Goal: Transaction & Acquisition: Purchase product/service

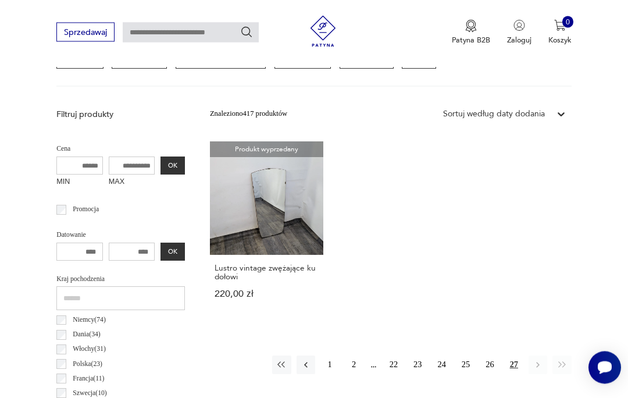
scroll to position [341, 0]
click at [355, 374] on button "2" at bounding box center [353, 364] width 19 height 19
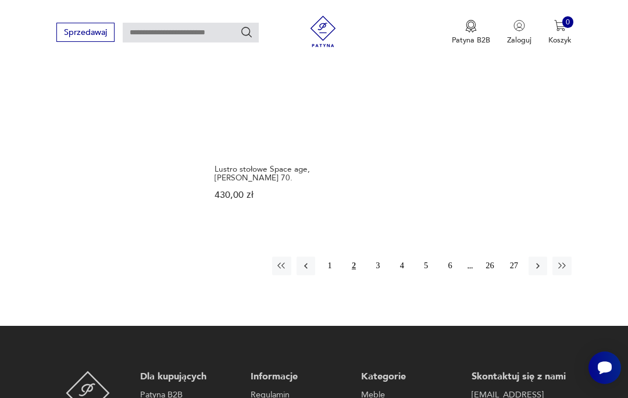
scroll to position [1437, 0]
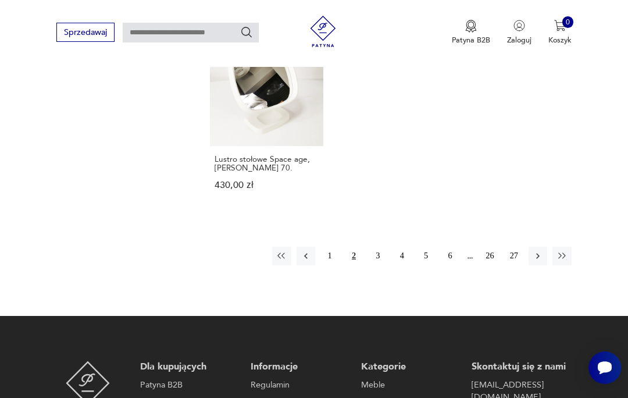
click at [382, 265] on button "3" at bounding box center [378, 255] width 19 height 19
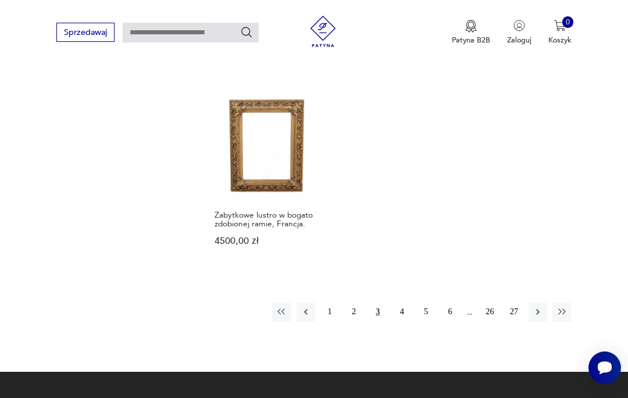
scroll to position [1411, 0]
click at [403, 321] on button "4" at bounding box center [401, 312] width 19 height 19
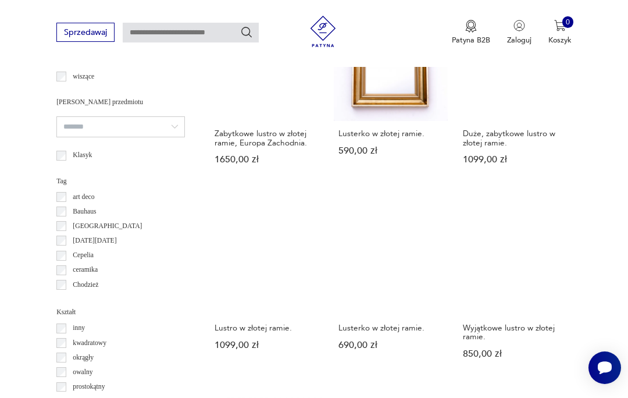
scroll to position [863, 0]
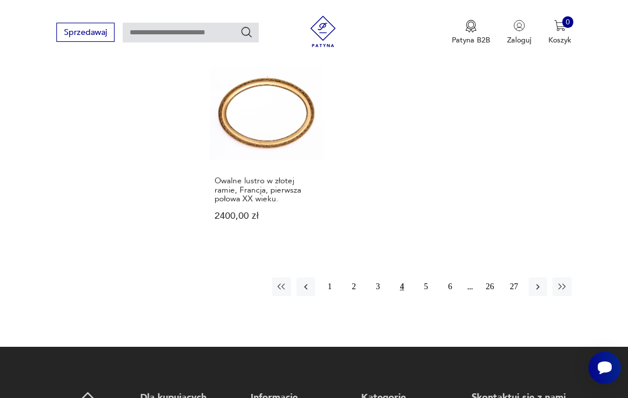
click at [431, 296] on button "5" at bounding box center [425, 286] width 19 height 19
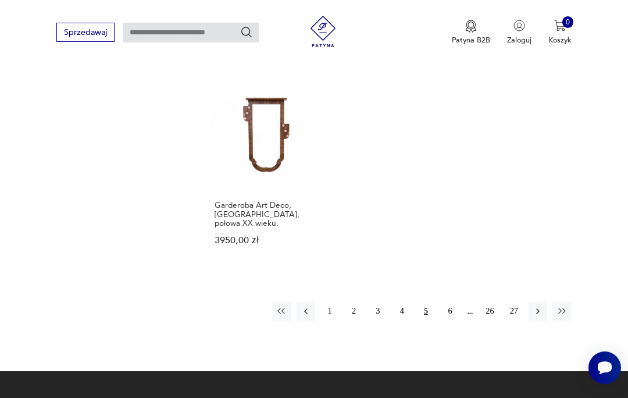
scroll to position [1417, 0]
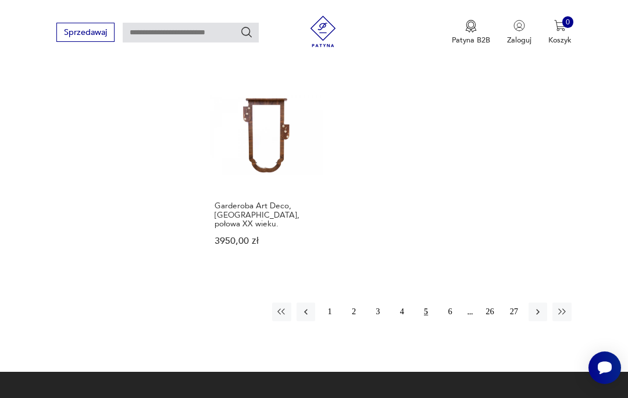
click at [449, 320] on button "6" at bounding box center [450, 311] width 19 height 19
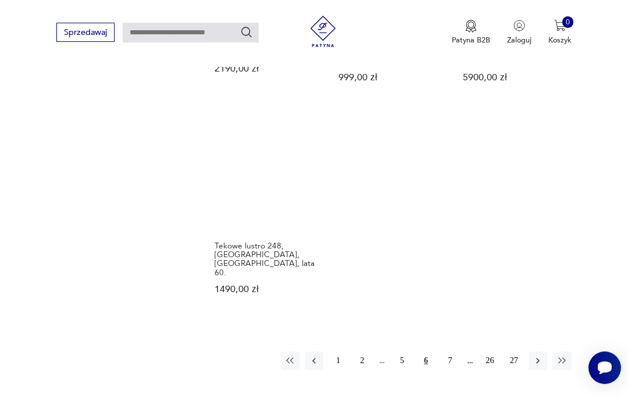
scroll to position [1452, 0]
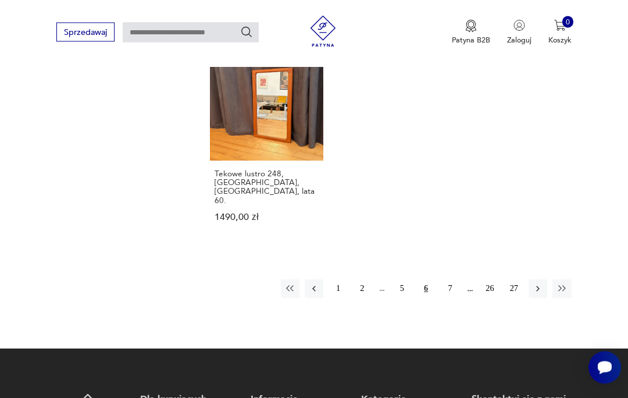
click at [453, 298] on button "7" at bounding box center [450, 289] width 19 height 19
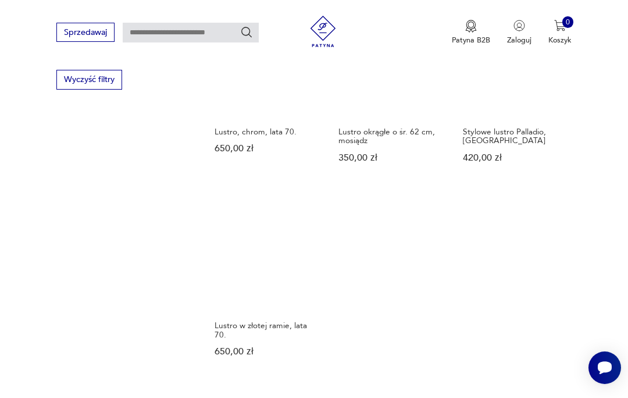
scroll to position [1424, 0]
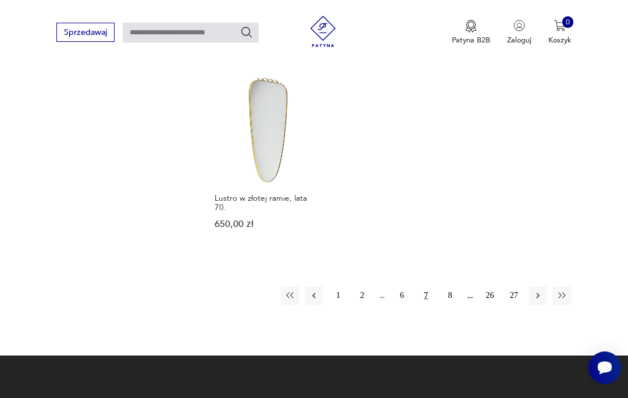
click at [451, 305] on button "8" at bounding box center [450, 295] width 19 height 19
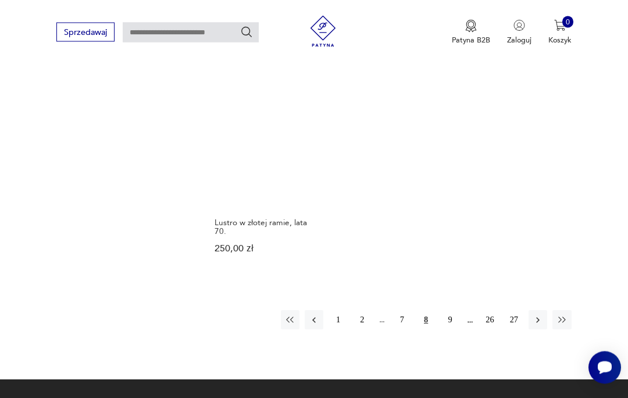
scroll to position [1414, 0]
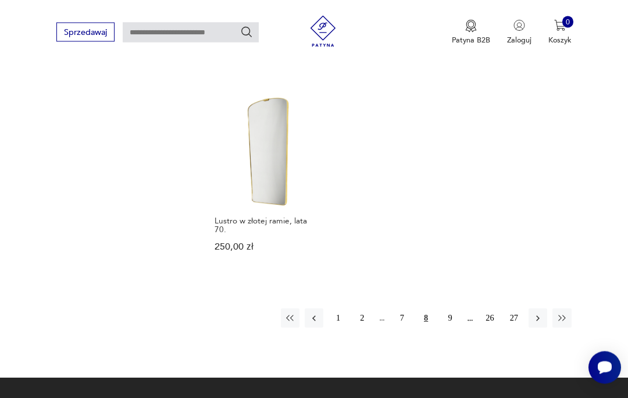
click at [451, 326] on button "9" at bounding box center [450, 318] width 19 height 19
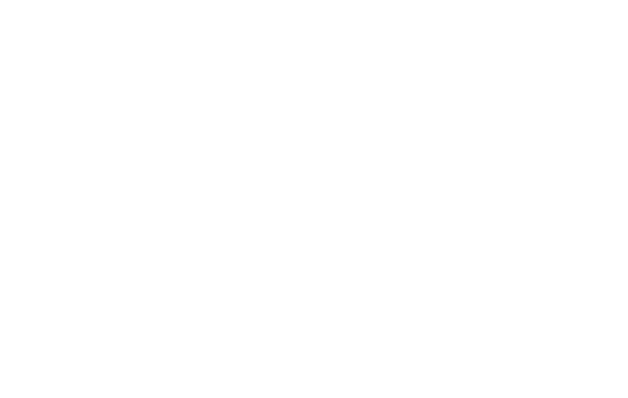
scroll to position [1371, 0]
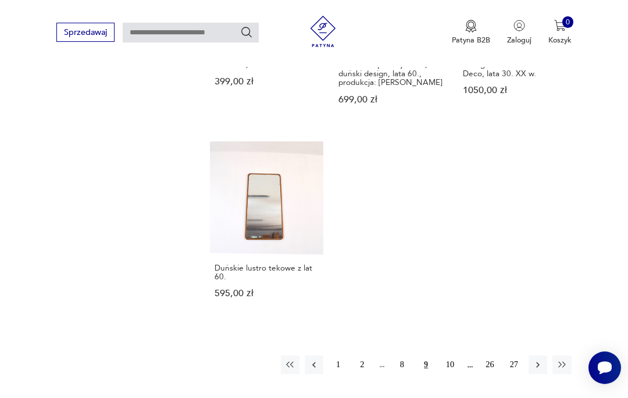
click at [453, 374] on button "10" at bounding box center [450, 364] width 19 height 19
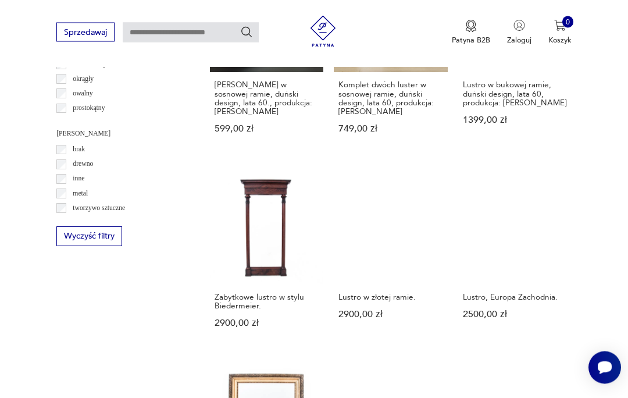
scroll to position [1166, 0]
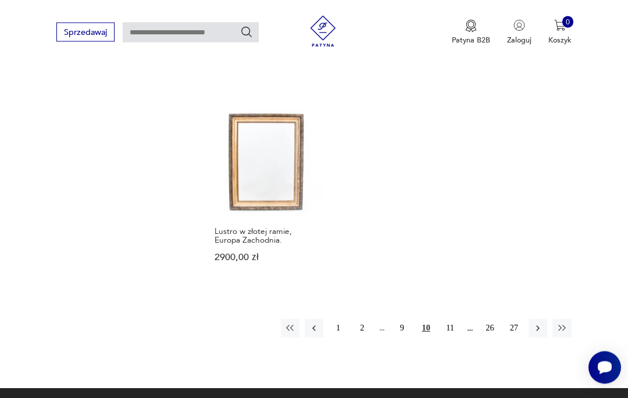
click at [452, 338] on button "11" at bounding box center [450, 328] width 19 height 19
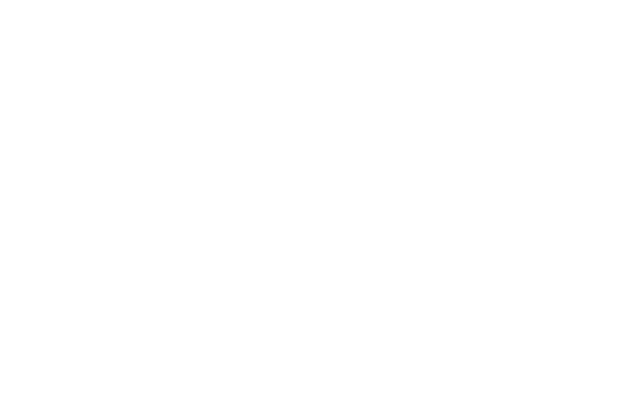
scroll to position [1126, 0]
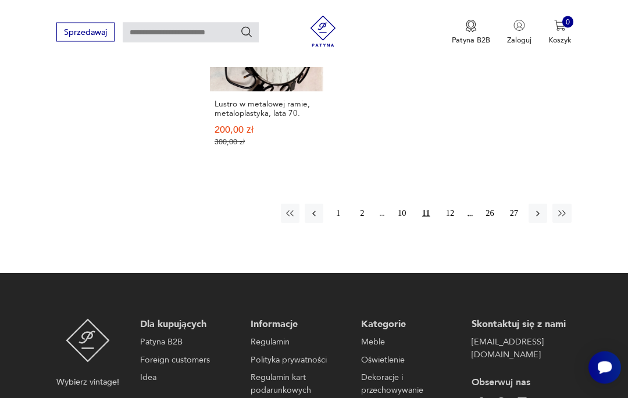
click at [452, 223] on button "12" at bounding box center [450, 213] width 19 height 19
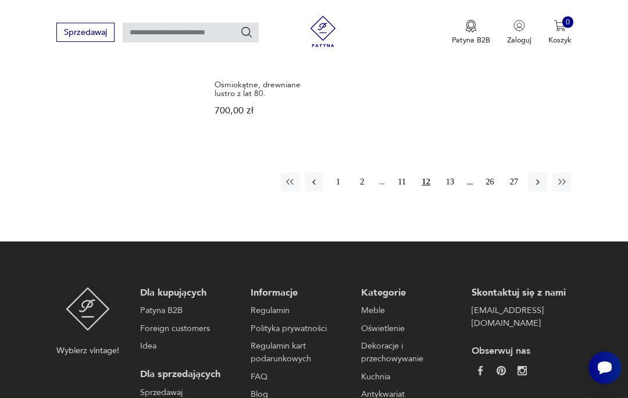
scroll to position [1524, 0]
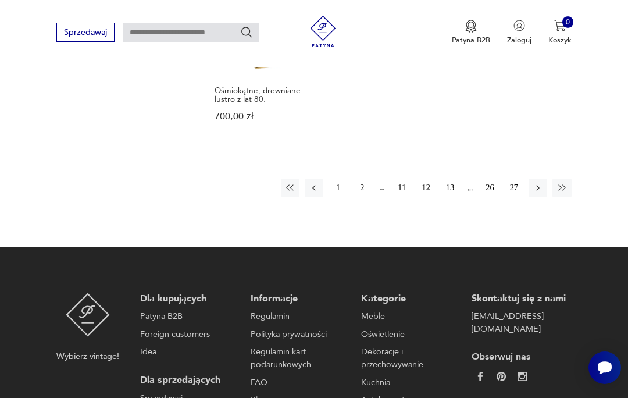
click at [453, 197] on button "13" at bounding box center [450, 187] width 19 height 19
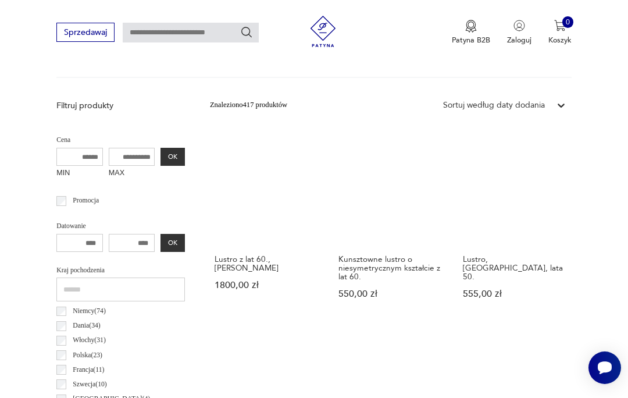
scroll to position [351, 0]
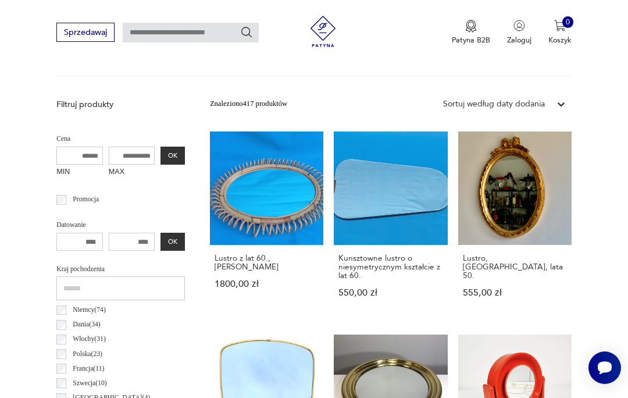
click at [538, 201] on link "Lustro, Włochy, lata 50. 555,00 zł" at bounding box center [514, 224] width 113 height 186
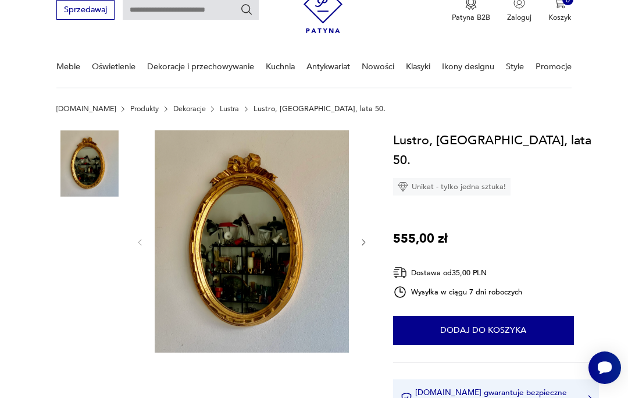
scroll to position [50, 0]
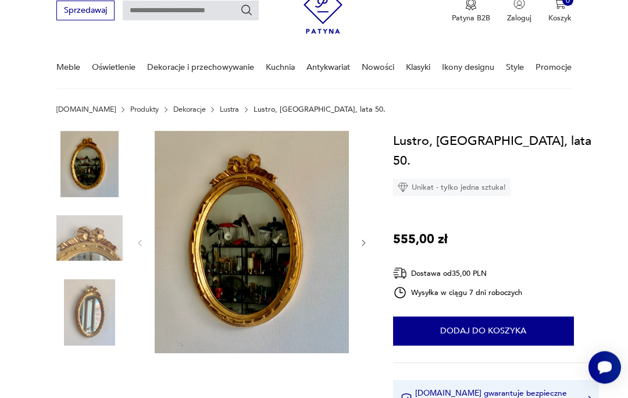
click at [364, 242] on icon "button" at bounding box center [363, 244] width 3 height 6
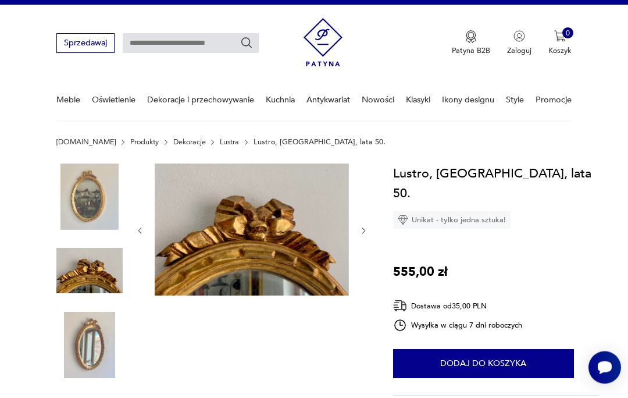
scroll to position [0, 0]
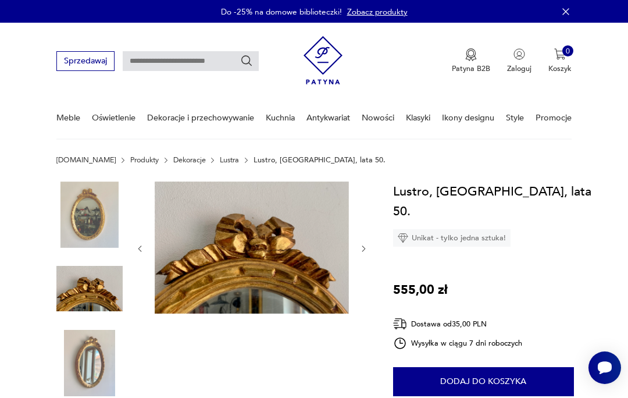
click at [367, 249] on icon "button" at bounding box center [363, 248] width 9 height 9
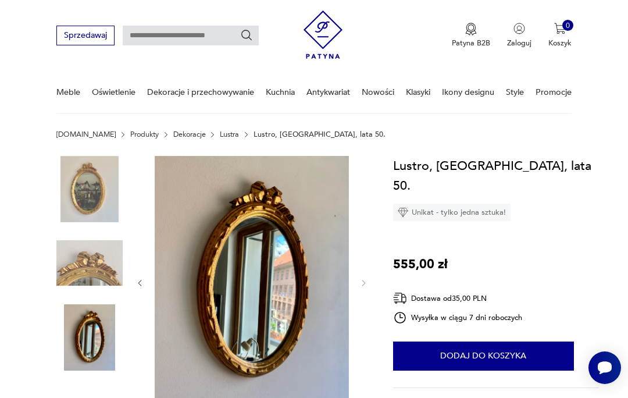
scroll to position [24, 0]
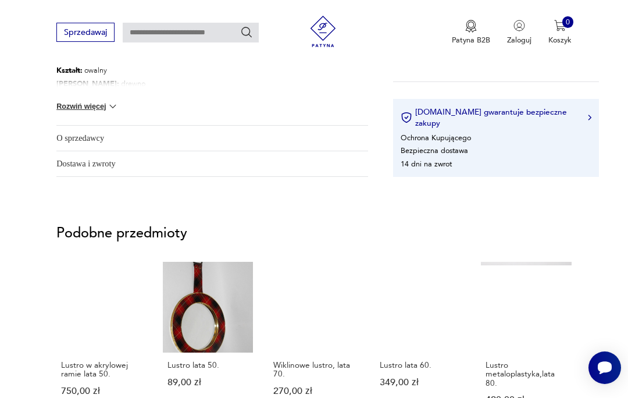
scroll to position [616, 0]
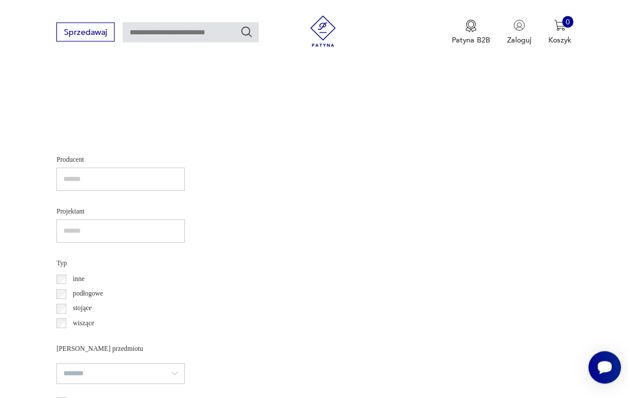
scroll to position [344, 0]
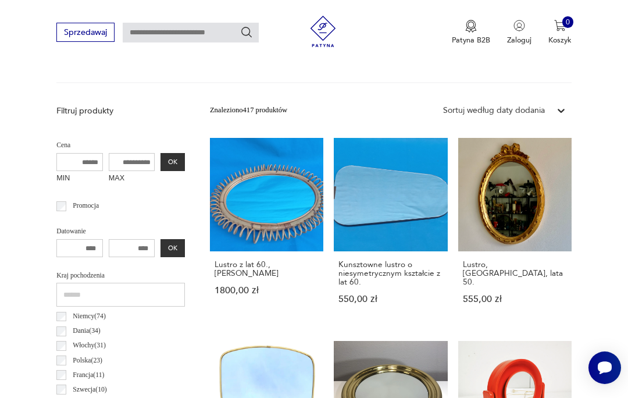
click at [166, 30] on input "text" at bounding box center [191, 33] width 136 height 20
type input "*********"
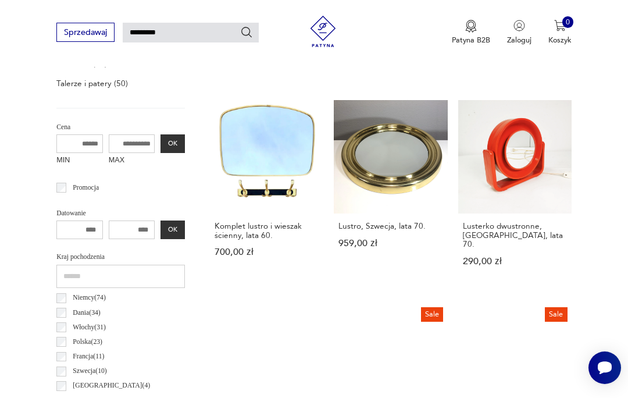
type input "*********"
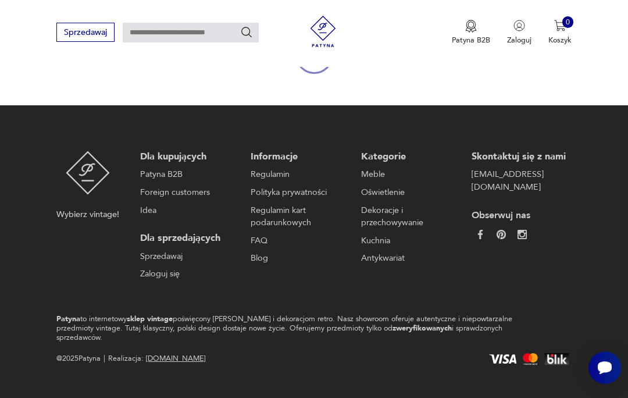
type input "*********"
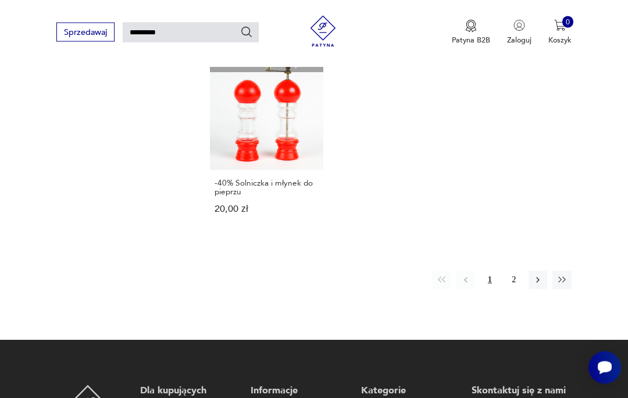
scroll to position [1258, 0]
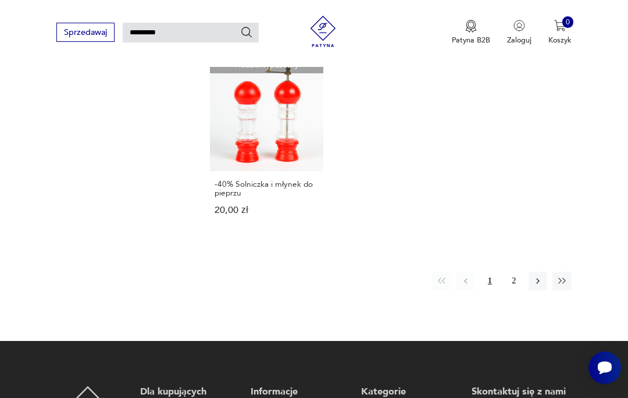
click at [514, 290] on button "2" at bounding box center [514, 280] width 19 height 19
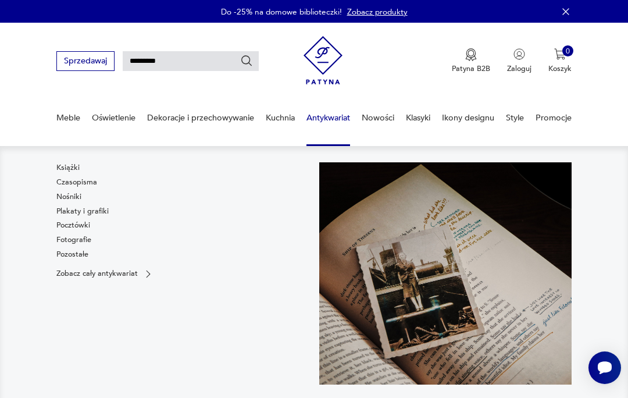
click at [100, 211] on link "Plakaty i grafiki" at bounding box center [82, 211] width 52 height 10
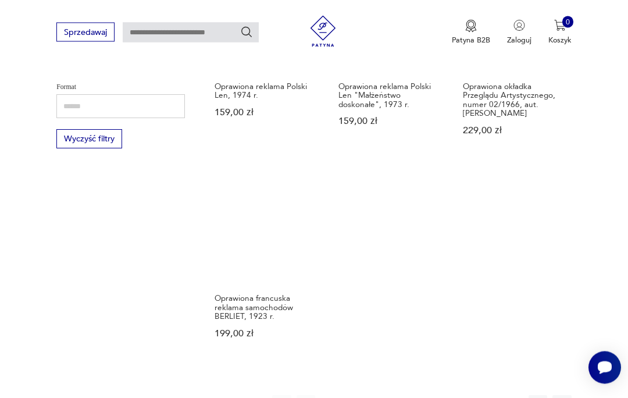
scroll to position [1349, 0]
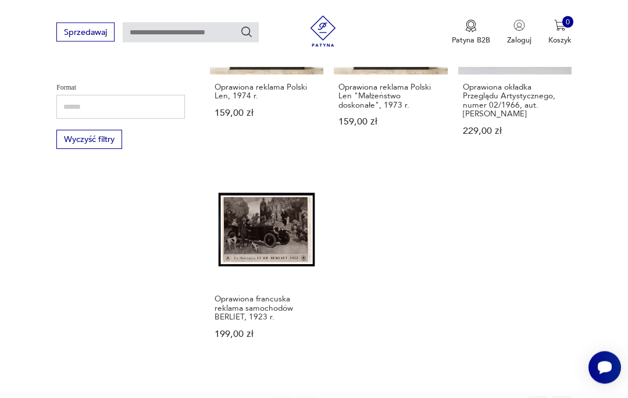
click at [357, 397] on button "2" at bounding box center [353, 405] width 19 height 19
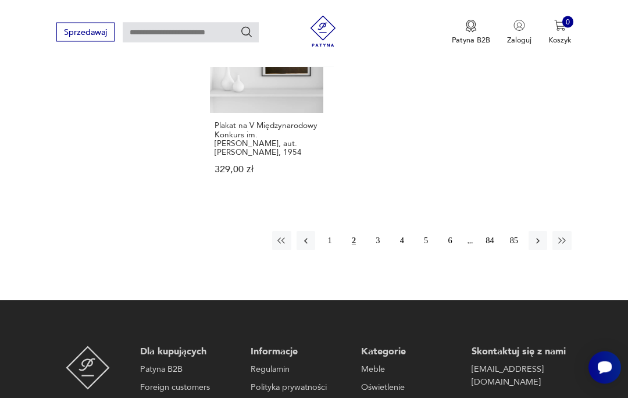
scroll to position [1521, 0]
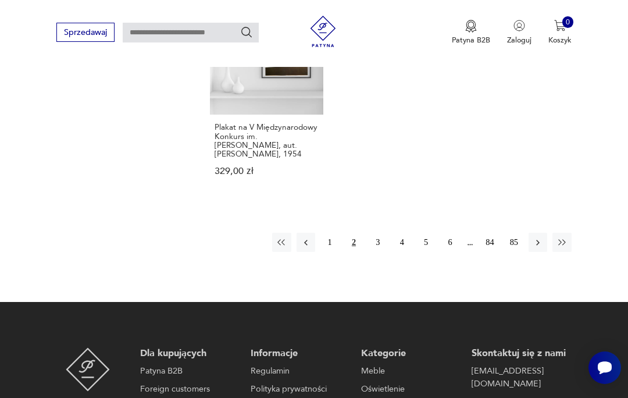
click at [383, 251] on button "3" at bounding box center [378, 242] width 19 height 19
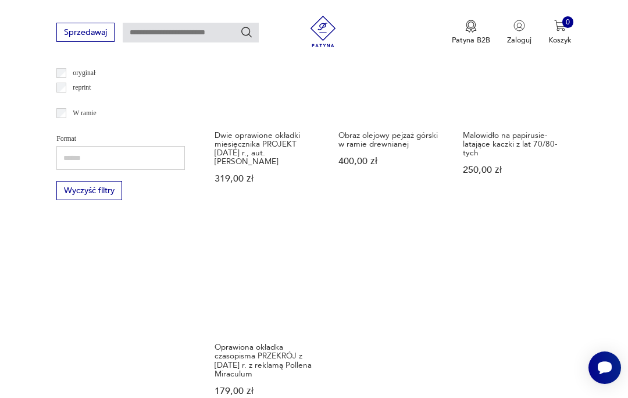
scroll to position [1381, 0]
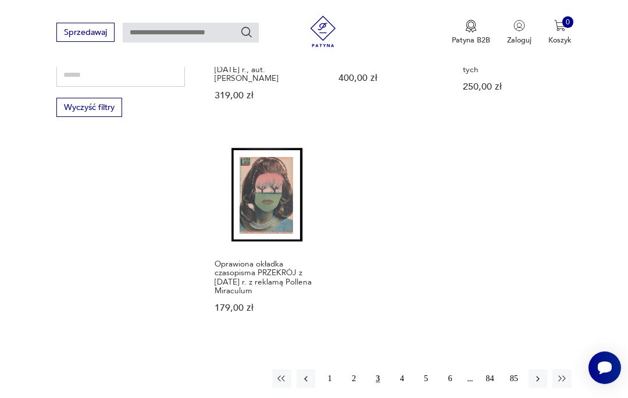
click at [407, 388] on button "4" at bounding box center [401, 378] width 19 height 19
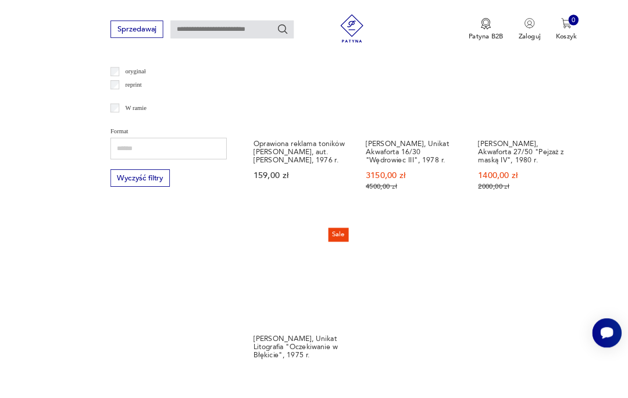
scroll to position [1392, 0]
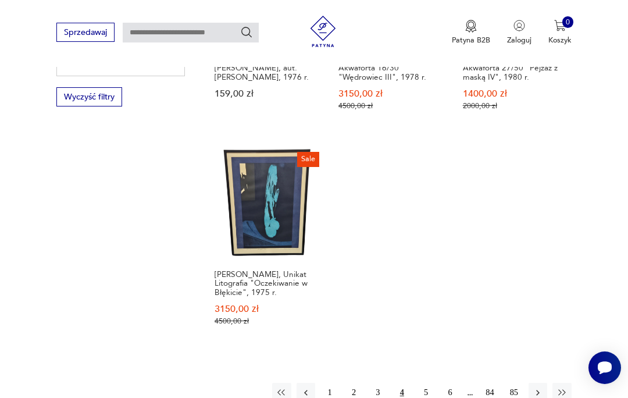
click at [432, 397] on button "5" at bounding box center [425, 391] width 19 height 19
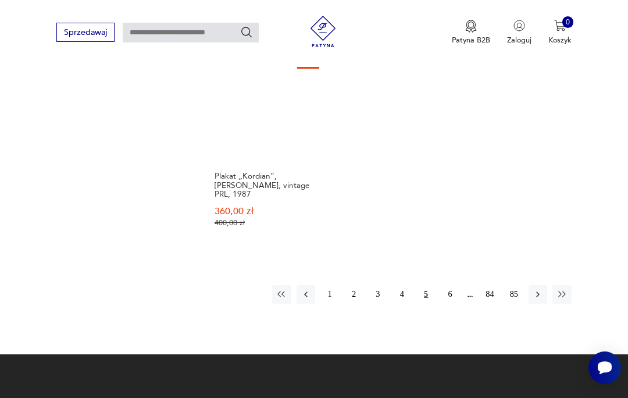
scroll to position [1472, 0]
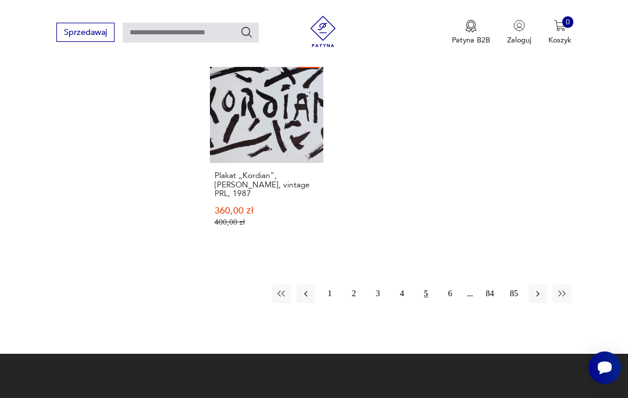
click at [457, 303] on button "6" at bounding box center [450, 293] width 19 height 19
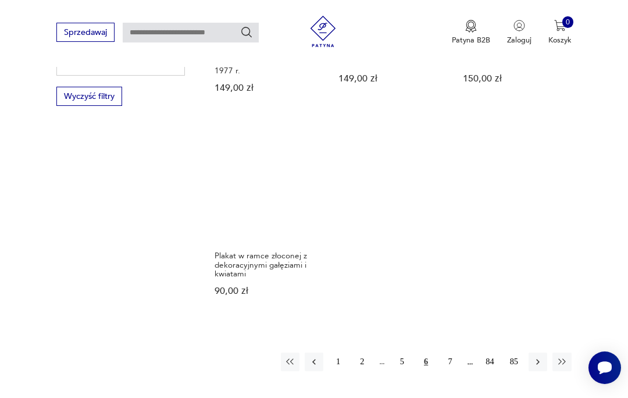
scroll to position [1410, 0]
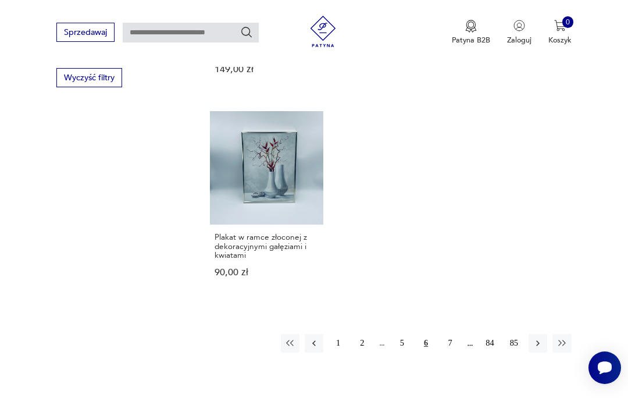
click at [453, 352] on button "7" at bounding box center [450, 343] width 19 height 19
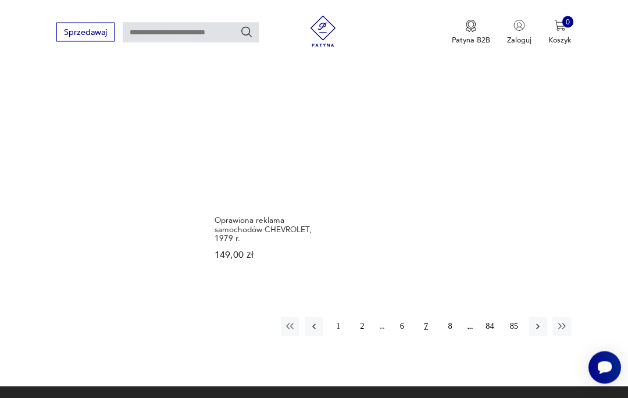
scroll to position [1460, 0]
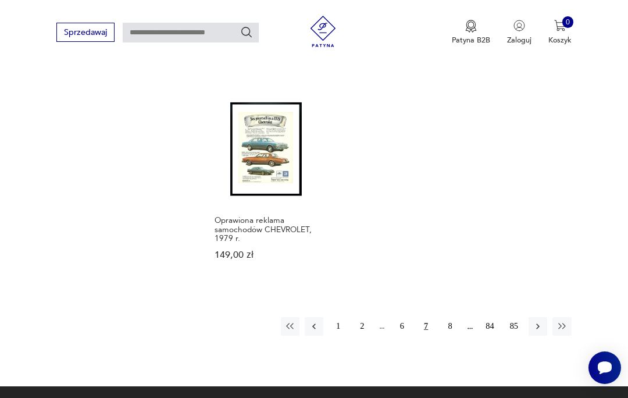
click at [450, 328] on button "8" at bounding box center [450, 326] width 19 height 19
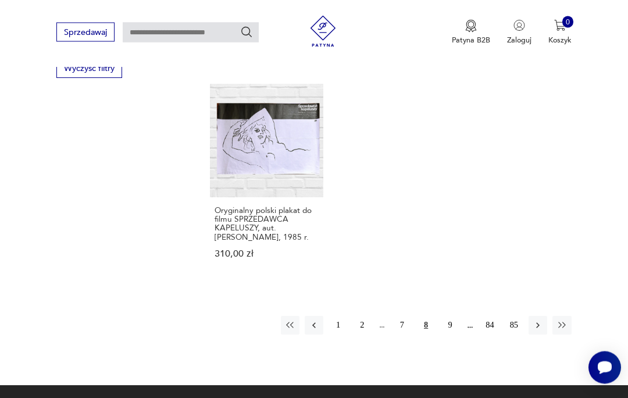
scroll to position [1419, 0]
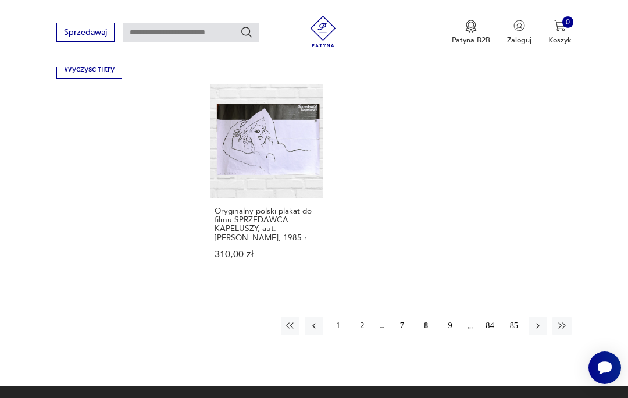
click at [453, 335] on button "9" at bounding box center [450, 325] width 19 height 19
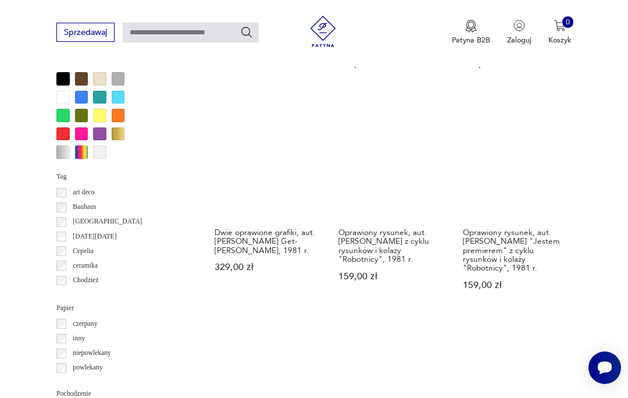
scroll to position [1077, 0]
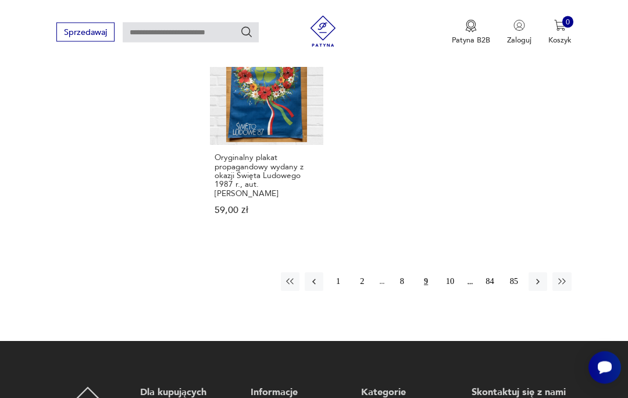
click at [453, 291] on button "10" at bounding box center [450, 282] width 19 height 19
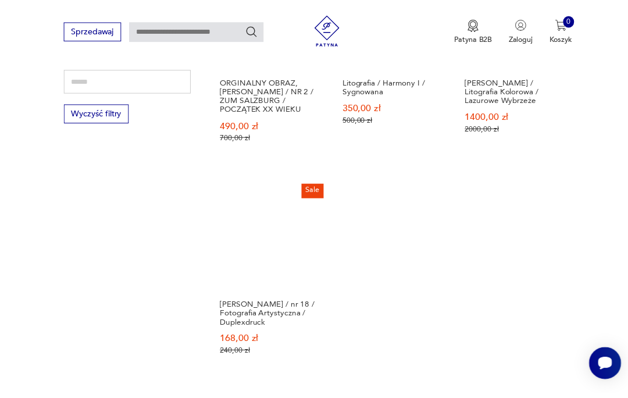
scroll to position [1397, 0]
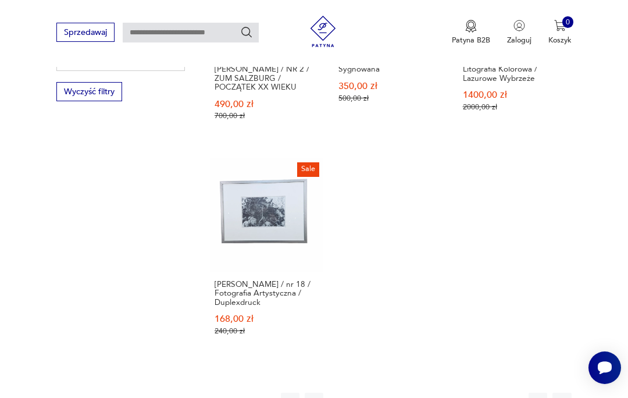
click at [455, 397] on button "11" at bounding box center [450, 401] width 19 height 19
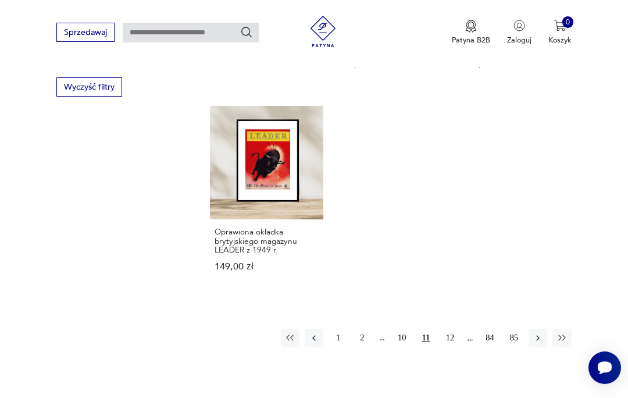
scroll to position [1500, 0]
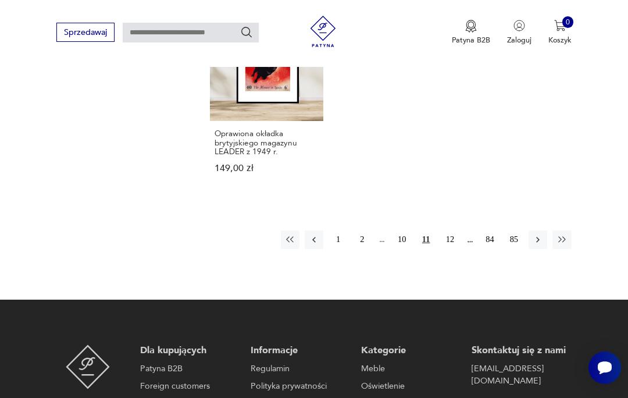
click at [456, 249] on button "12" at bounding box center [450, 239] width 19 height 19
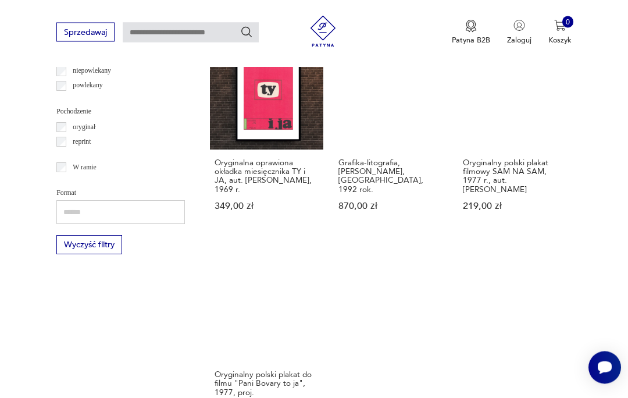
scroll to position [1362, 0]
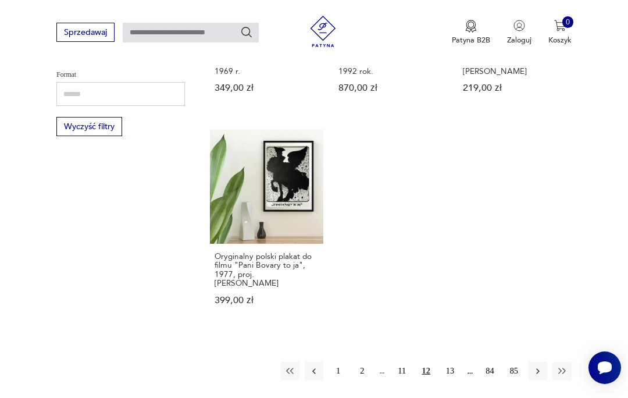
click at [450, 380] on button "13" at bounding box center [450, 371] width 19 height 19
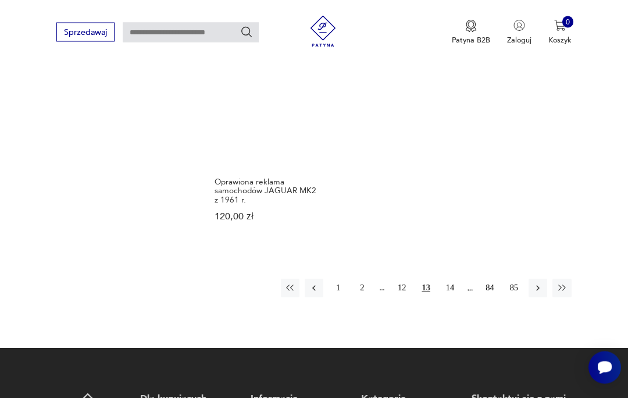
scroll to position [1457, 0]
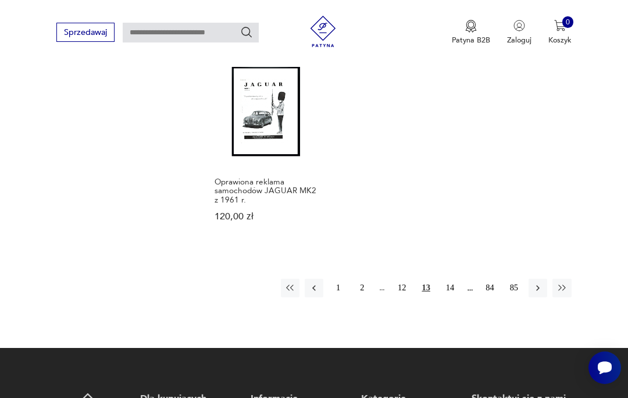
click at [454, 297] on button "14" at bounding box center [450, 287] width 19 height 19
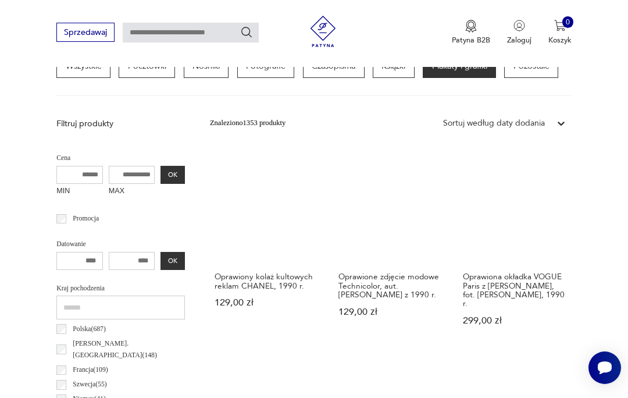
scroll to position [299, 0]
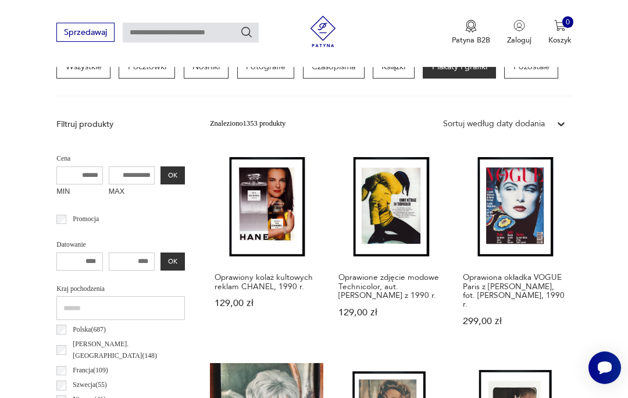
click at [233, 215] on link "Oprawiony kolaż kultowych reklam CHANEL, 1990 r. 129,00 zł" at bounding box center [266, 248] width 113 height 195
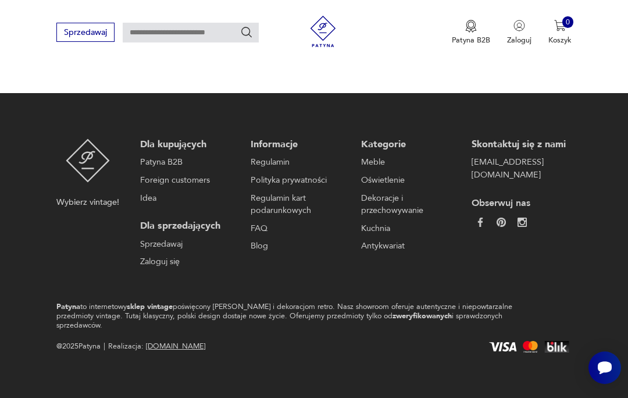
scroll to position [101, 0]
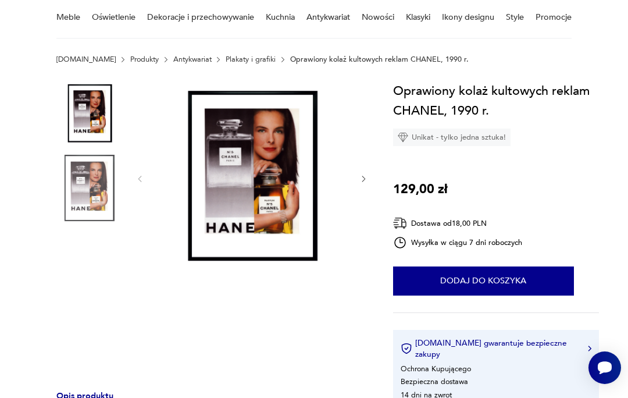
click at [140, 189] on div at bounding box center [251, 179] width 233 height 196
click at [365, 179] on icon "button" at bounding box center [363, 178] width 9 height 9
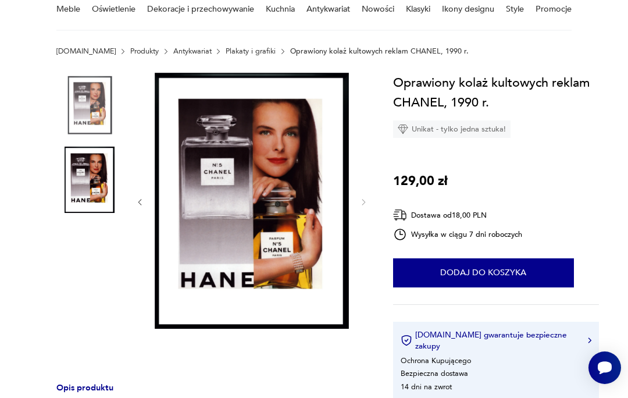
scroll to position [90, 0]
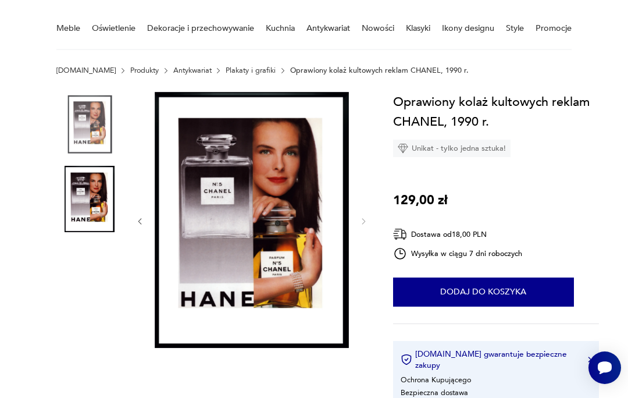
click at [486, 294] on button "Dodaj do koszyka" at bounding box center [483, 291] width 181 height 29
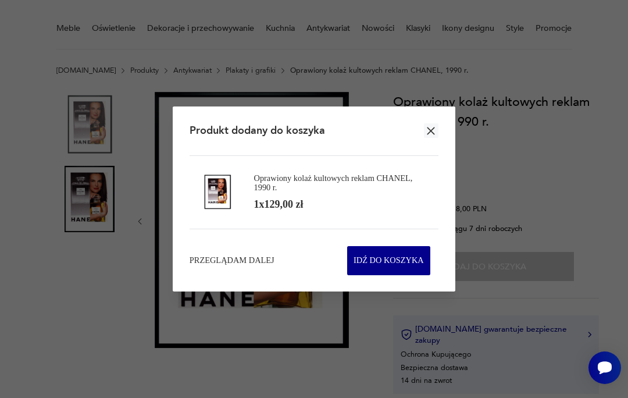
click at [246, 266] on span "Przeglądam dalej" at bounding box center [231, 261] width 85 height 12
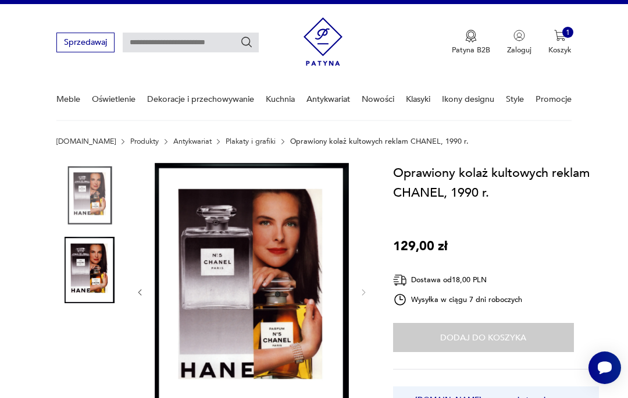
scroll to position [0, 0]
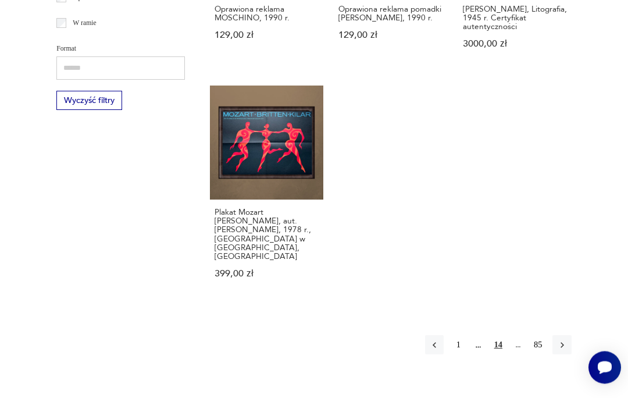
scroll to position [1490, 0]
click at [569, 348] on button "button" at bounding box center [561, 344] width 19 height 19
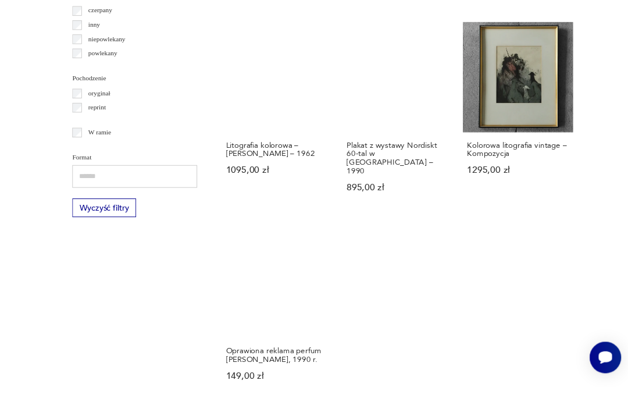
scroll to position [1428, 0]
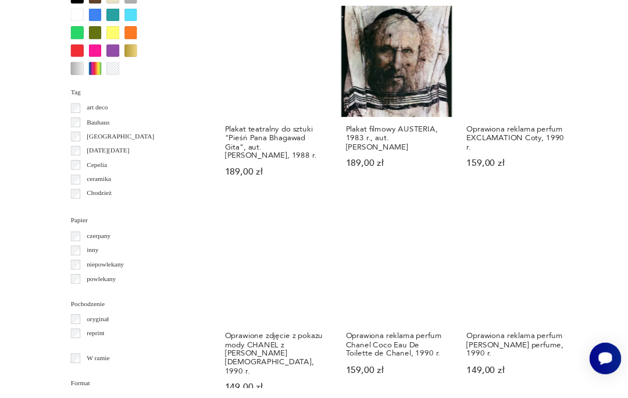
scroll to position [1201, 0]
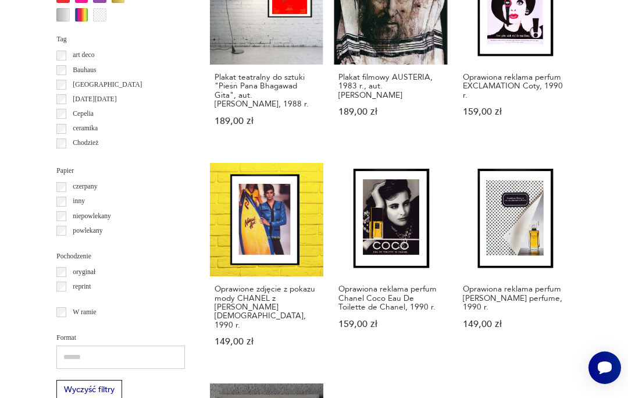
click at [381, 270] on link "Oprawiona reklama perfum Chanel Coco Eau De Toilette de Chanel, 1990 r. 159,00 …" at bounding box center [390, 265] width 113 height 204
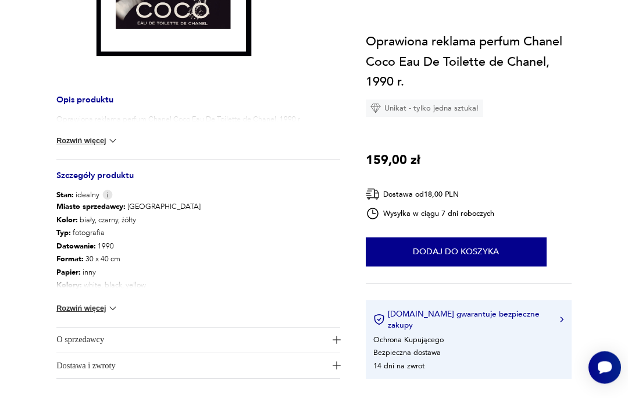
scroll to position [316, 0]
click at [119, 307] on img at bounding box center [113, 308] width 12 height 12
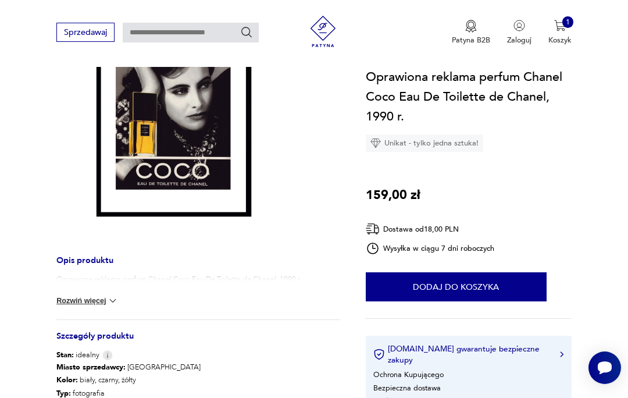
scroll to position [179, 0]
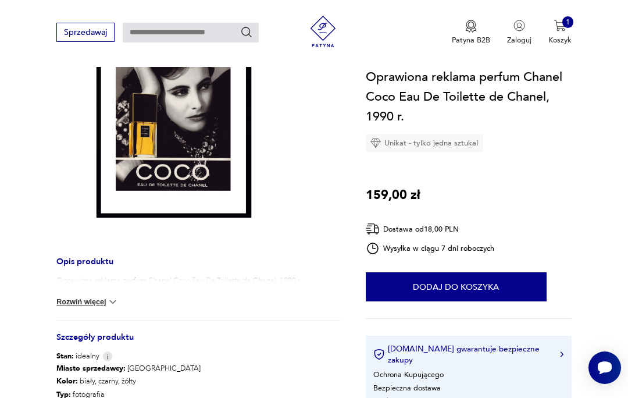
click at [471, 283] on button "Dodaj do koszyka" at bounding box center [456, 287] width 181 height 29
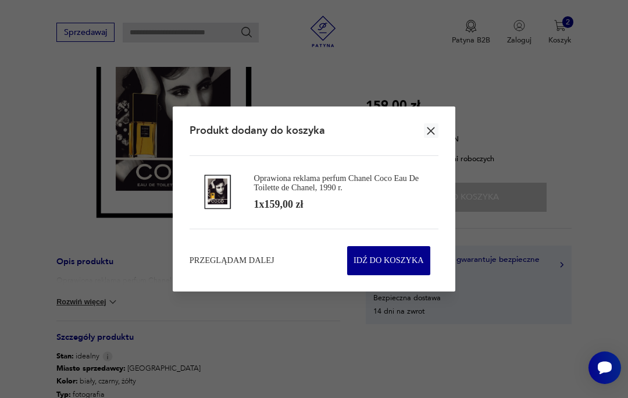
click at [245, 262] on span "Przeglądam dalej" at bounding box center [231, 261] width 85 height 12
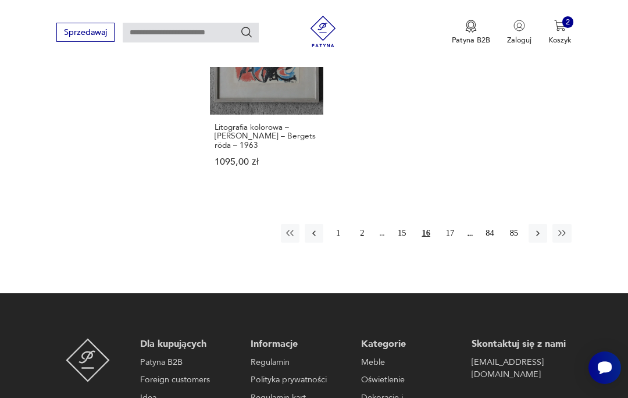
scroll to position [1489, 0]
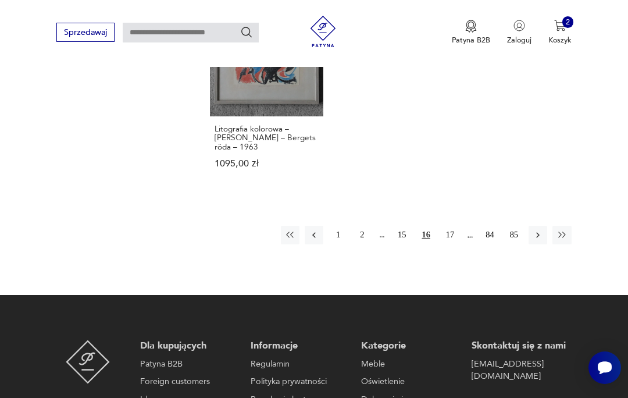
click at [449, 244] on button "17" at bounding box center [450, 235] width 19 height 19
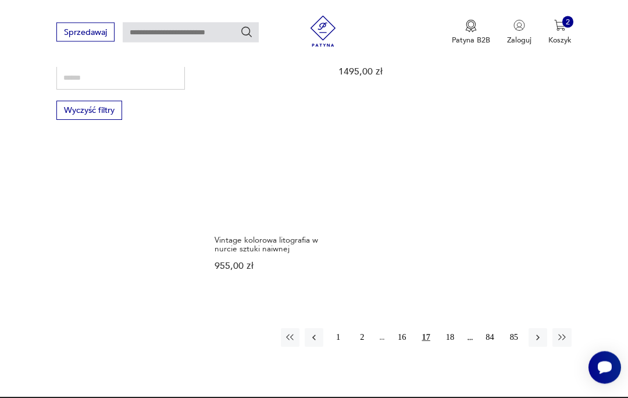
scroll to position [1378, 0]
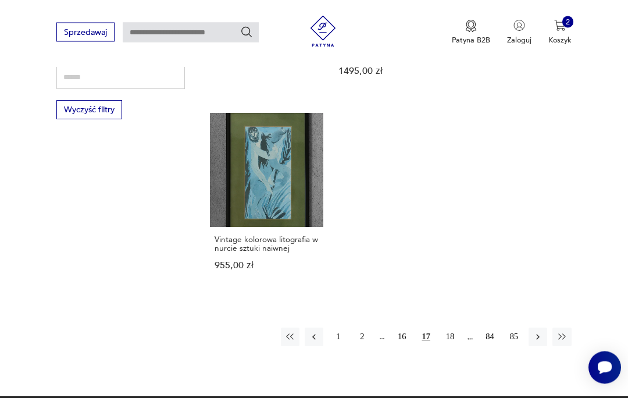
click at [452, 346] on button "18" at bounding box center [450, 337] width 19 height 19
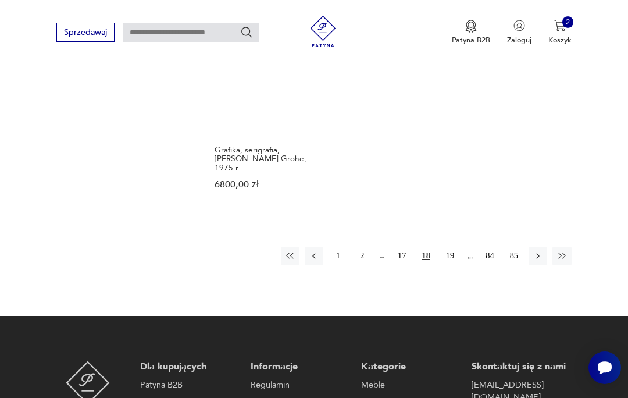
scroll to position [1476, 0]
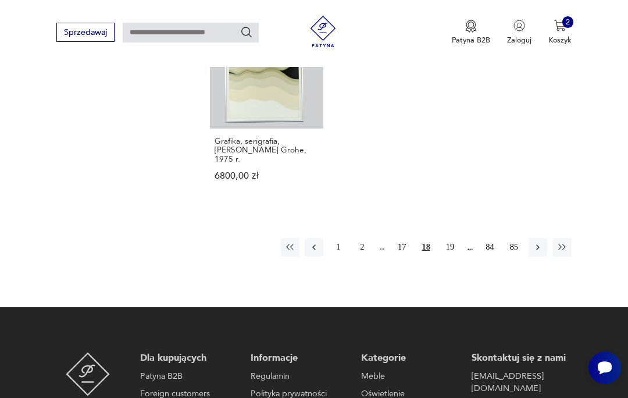
click at [451, 256] on button "19" at bounding box center [450, 247] width 19 height 19
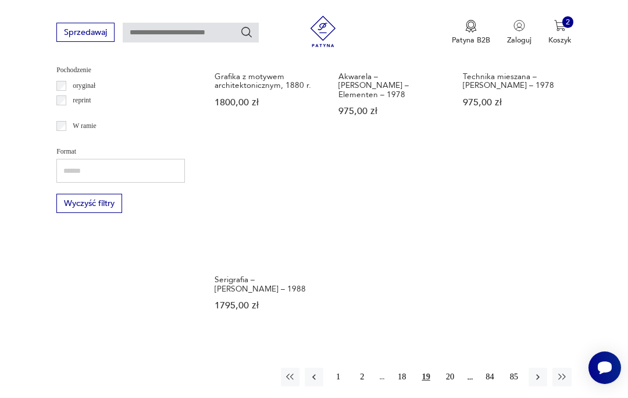
scroll to position [1316, 0]
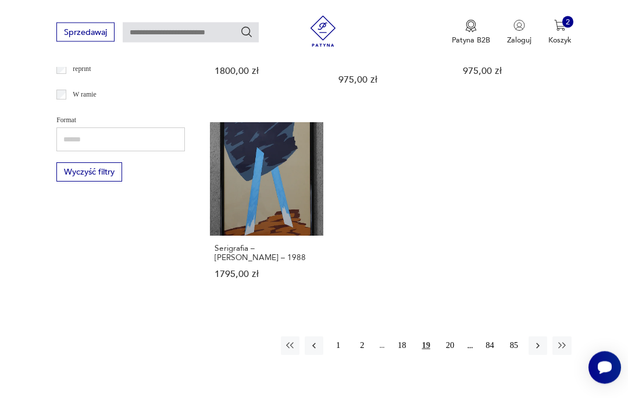
click at [456, 355] on button "20" at bounding box center [450, 346] width 19 height 19
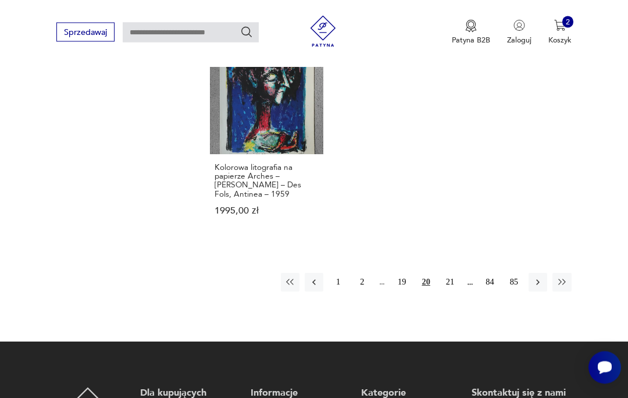
scroll to position [1464, 0]
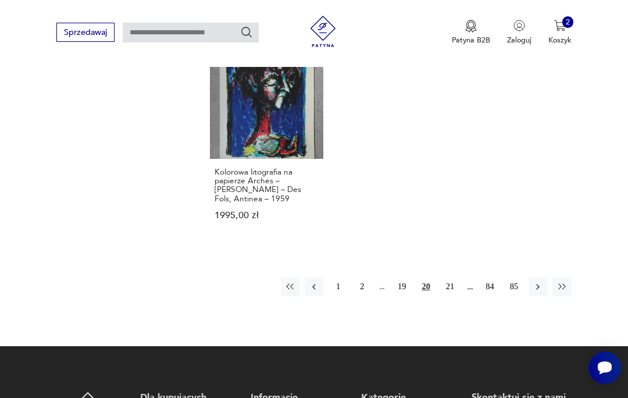
click at [451, 288] on button "21" at bounding box center [450, 286] width 19 height 19
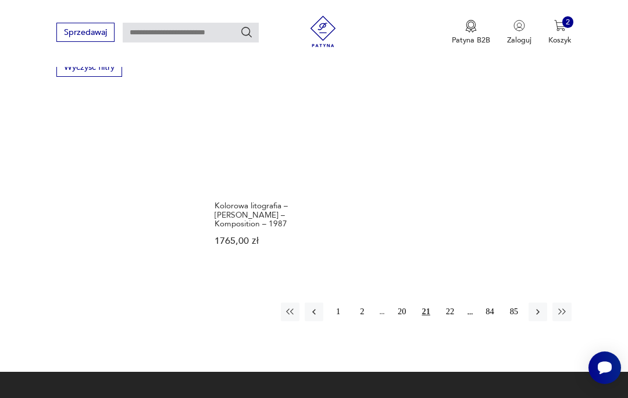
scroll to position [1435, 0]
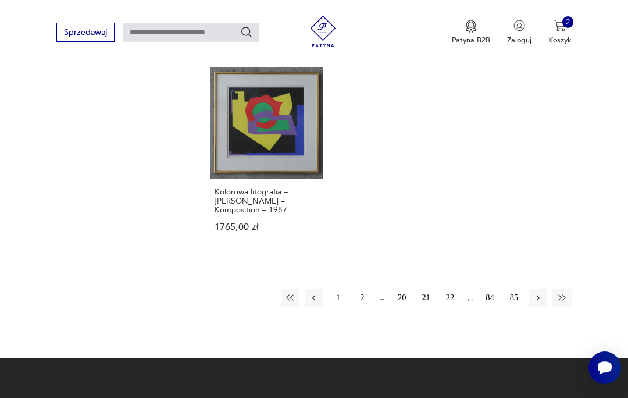
click at [452, 302] on button "22" at bounding box center [450, 297] width 19 height 19
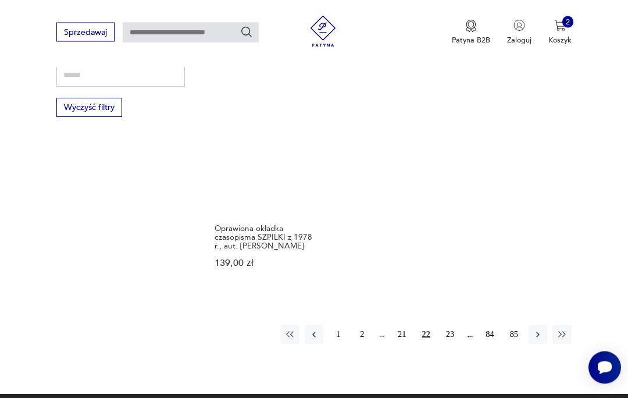
scroll to position [1381, 0]
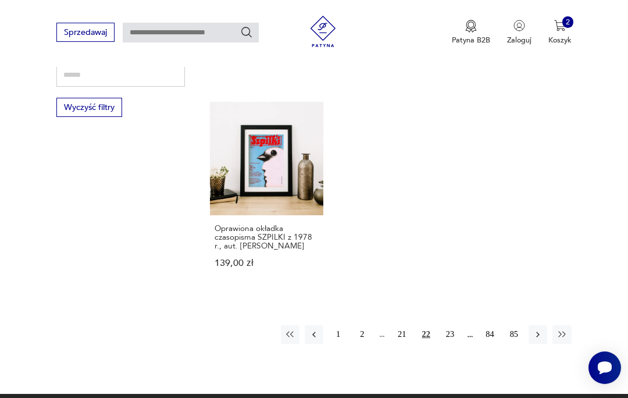
click at [455, 344] on button "23" at bounding box center [450, 334] width 19 height 19
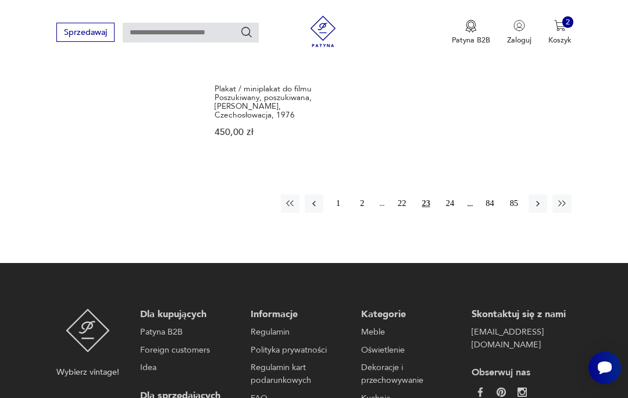
scroll to position [1508, 0]
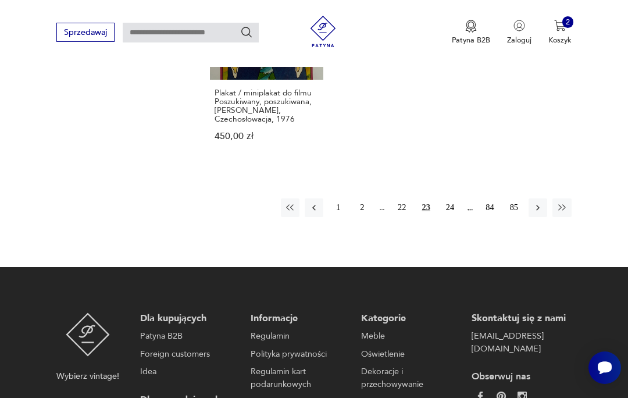
click at [450, 217] on button "24" at bounding box center [450, 207] width 19 height 19
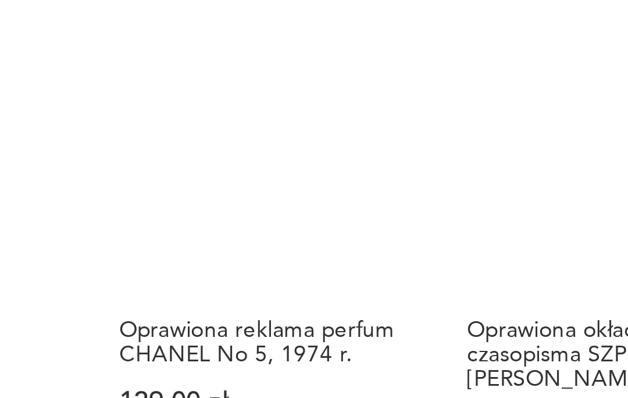
scroll to position [932, 0]
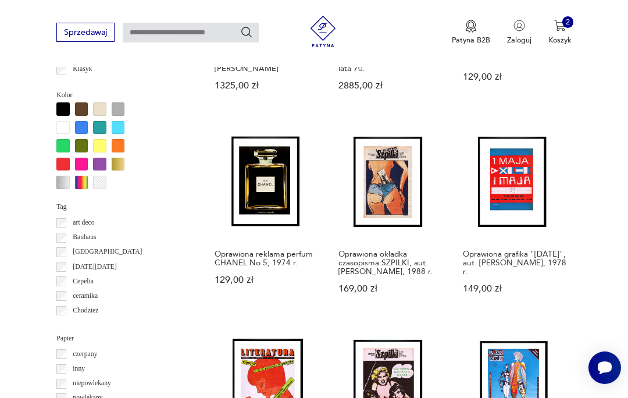
click at [249, 206] on link "Oprawiona reklama perfum CHANEL No 5, 1974 r. 129,00 zł" at bounding box center [266, 220] width 113 height 186
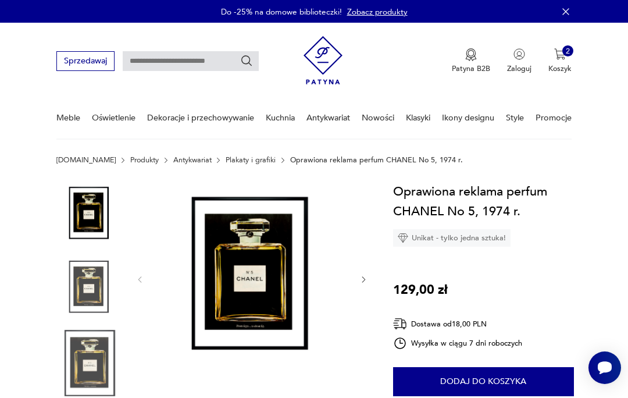
click at [347, 281] on img at bounding box center [252, 278] width 194 height 194
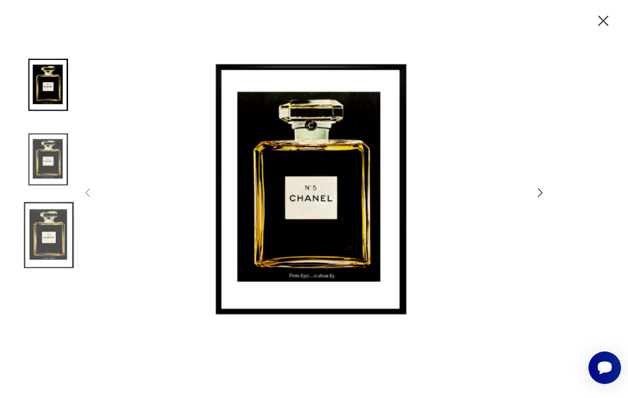
click at [553, 216] on div at bounding box center [314, 199] width 628 height 398
click at [545, 199] on icon "button" at bounding box center [540, 192] width 13 height 13
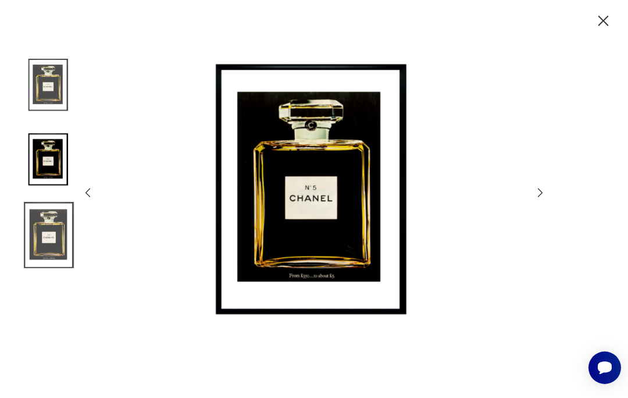
click at [535, 199] on icon "button" at bounding box center [540, 192] width 13 height 13
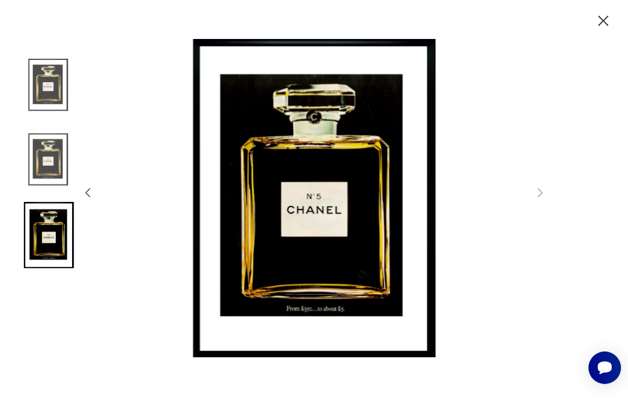
click at [606, 17] on icon "button" at bounding box center [603, 21] width 10 height 10
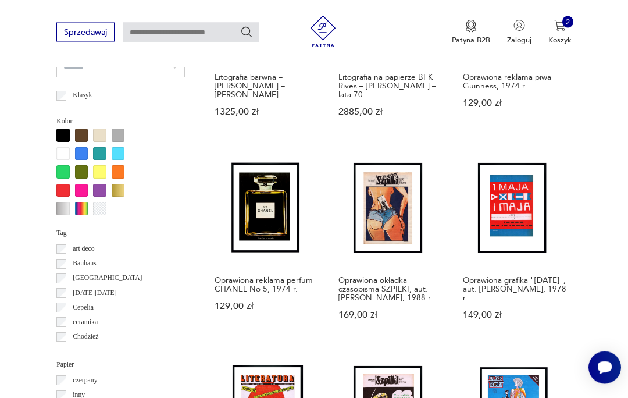
scroll to position [904, 0]
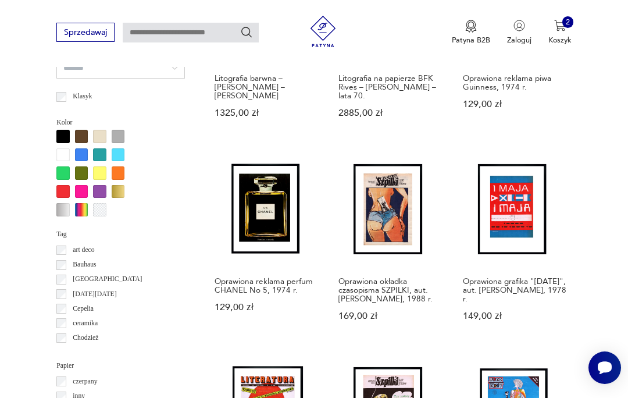
click at [245, 222] on link "Oprawiona reklama perfum CHANEL No 5, 1974 r. 129,00 zł" at bounding box center [266, 248] width 113 height 186
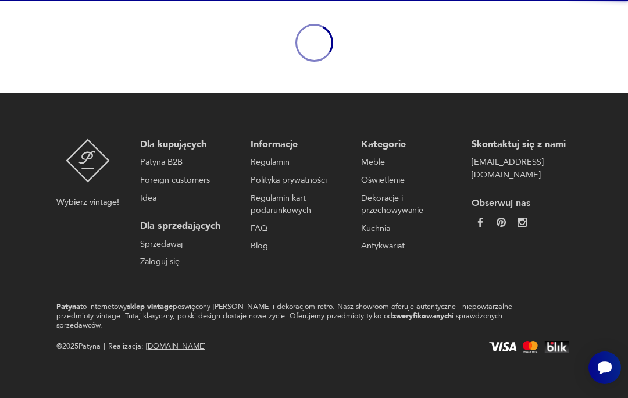
scroll to position [101, 0]
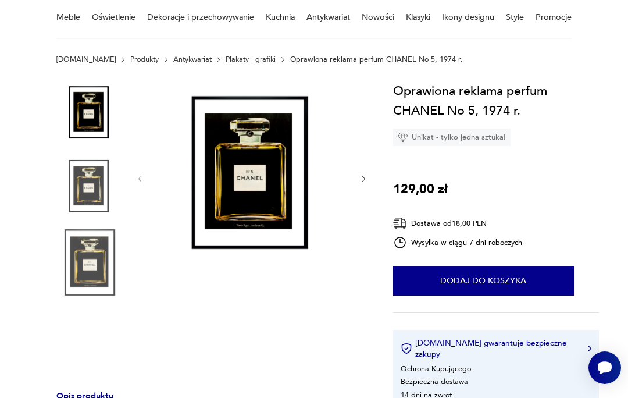
click at [490, 279] on button "Dodaj do koszyka" at bounding box center [483, 280] width 181 height 29
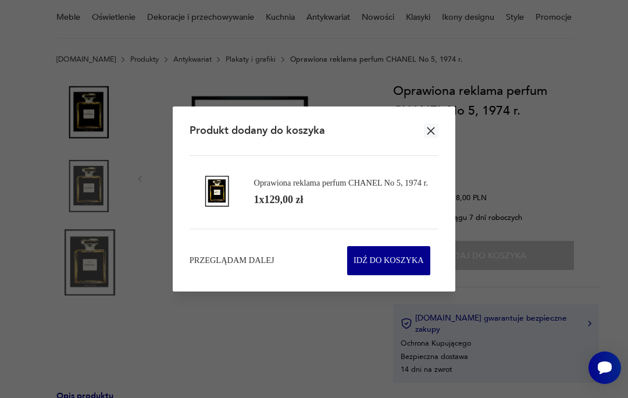
click at [241, 266] on span "Przeglądam dalej" at bounding box center [231, 261] width 85 height 12
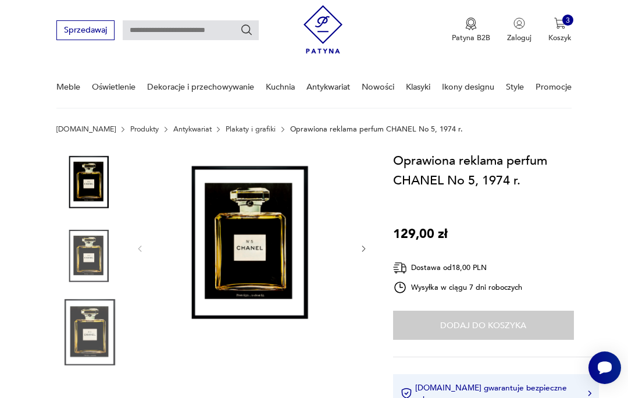
scroll to position [0, 0]
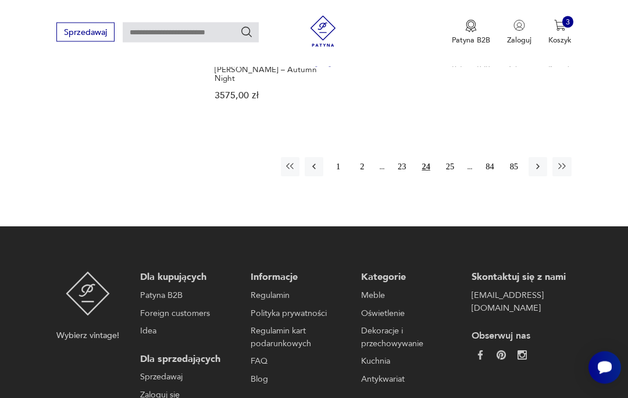
scroll to position [1500, 0]
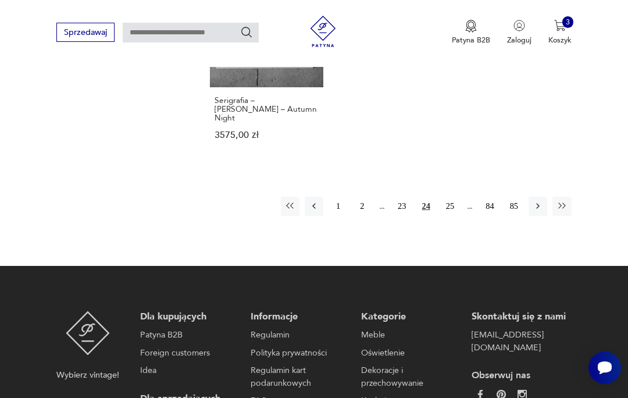
click at [452, 215] on button "25" at bounding box center [450, 205] width 19 height 19
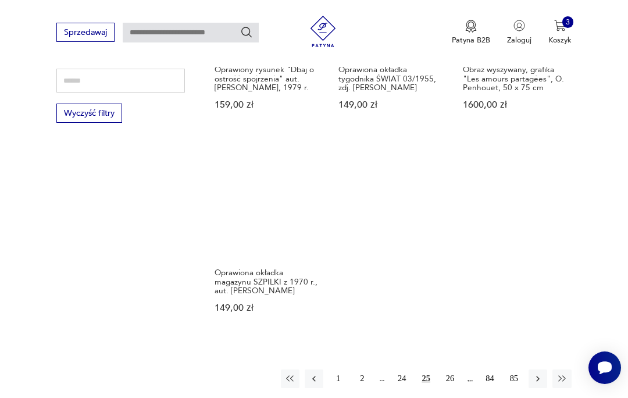
scroll to position [1398, 0]
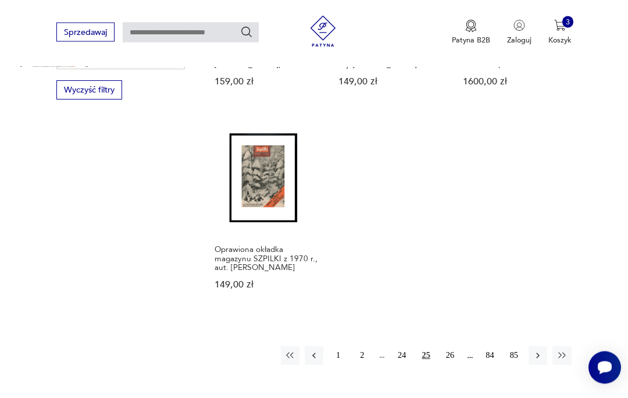
click at [456, 365] on button "26" at bounding box center [450, 355] width 19 height 19
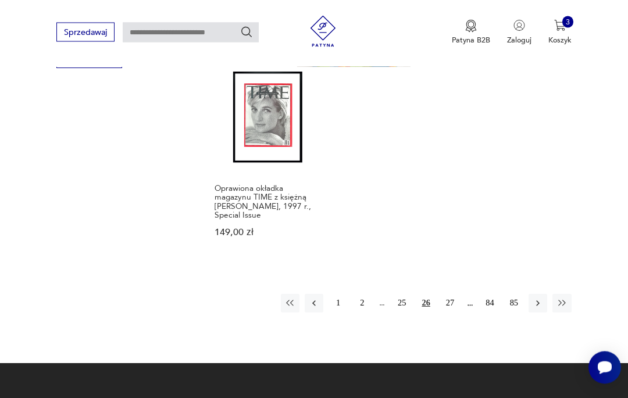
scroll to position [1433, 0]
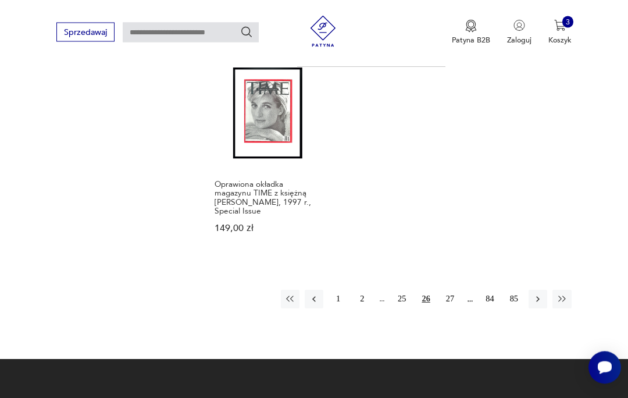
click at [452, 309] on button "27" at bounding box center [450, 299] width 19 height 19
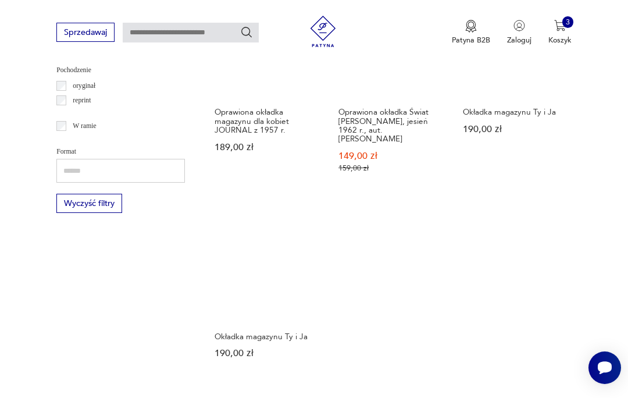
scroll to position [1295, 0]
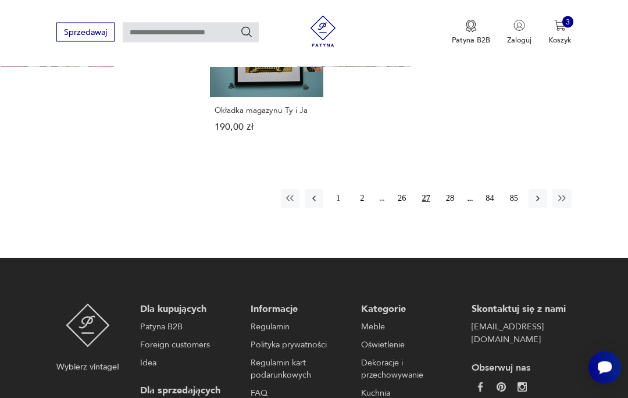
click at [452, 208] on button "28" at bounding box center [450, 198] width 19 height 19
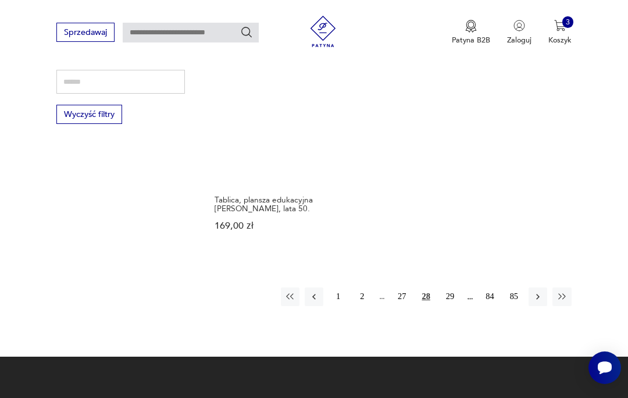
scroll to position [1394, 0]
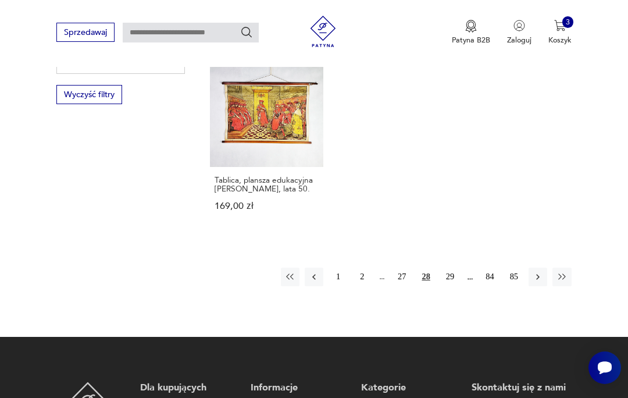
click at [452, 286] on button "29" at bounding box center [450, 276] width 19 height 19
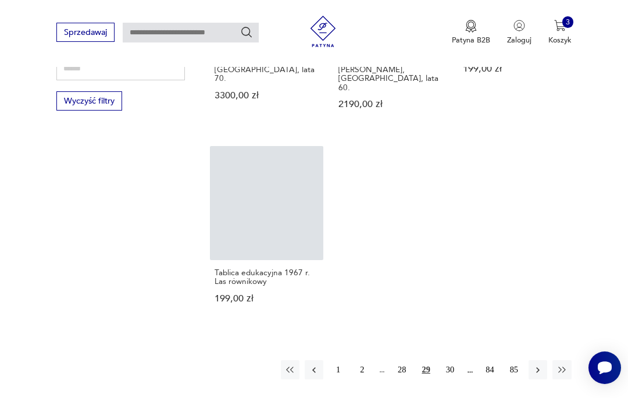
scroll to position [1388, 0]
click at [453, 360] on button "30" at bounding box center [450, 369] width 19 height 19
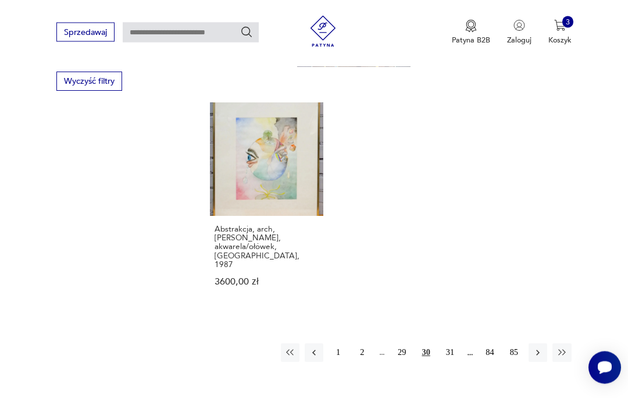
scroll to position [1426, 0]
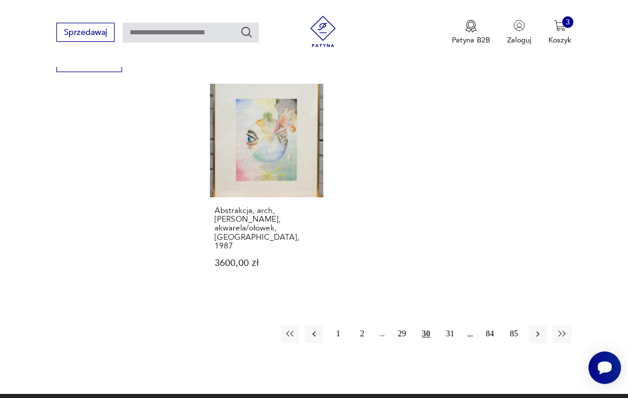
click at [453, 324] on button "31" at bounding box center [450, 333] width 19 height 19
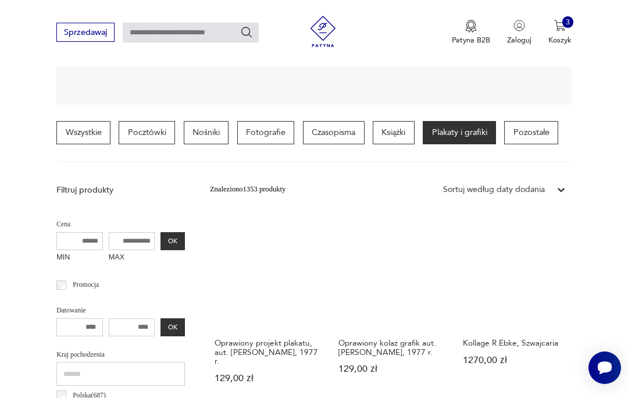
scroll to position [233, 0]
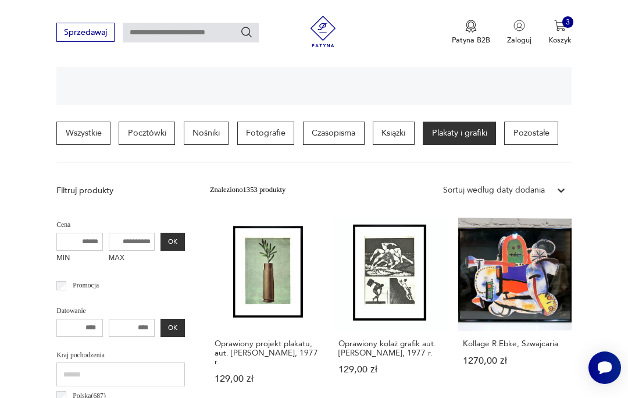
click at [263, 281] on link "Oprawiony projekt plakatu, aut. Karol Śliwka, 1977 r. 129,00 zł" at bounding box center [266, 310] width 113 height 186
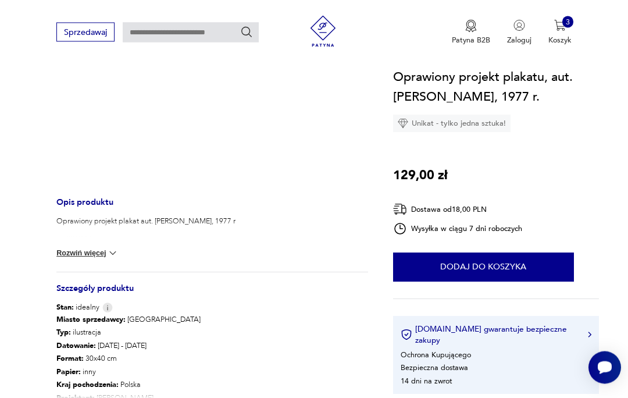
scroll to position [294, 0]
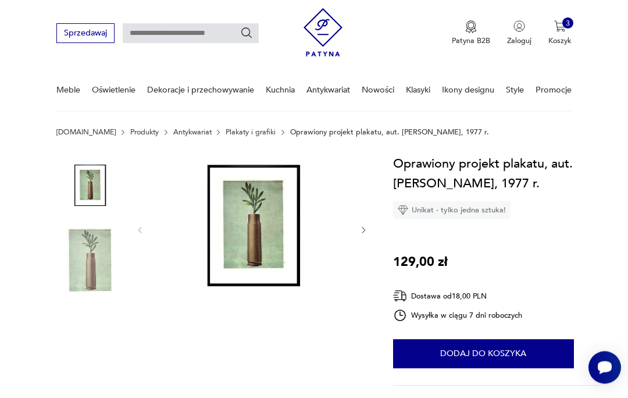
scroll to position [0, 0]
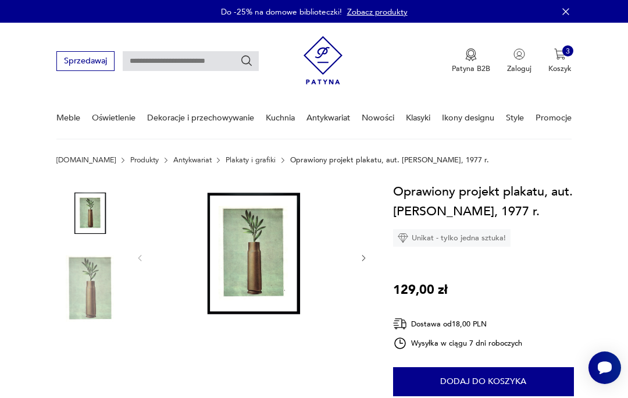
click at [361, 260] on icon "button" at bounding box center [363, 257] width 9 height 9
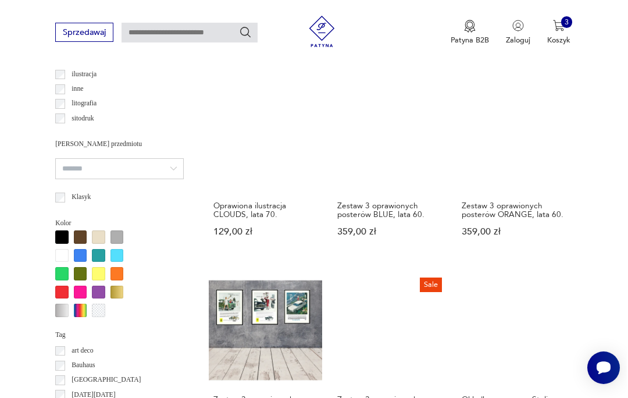
scroll to position [853, 0]
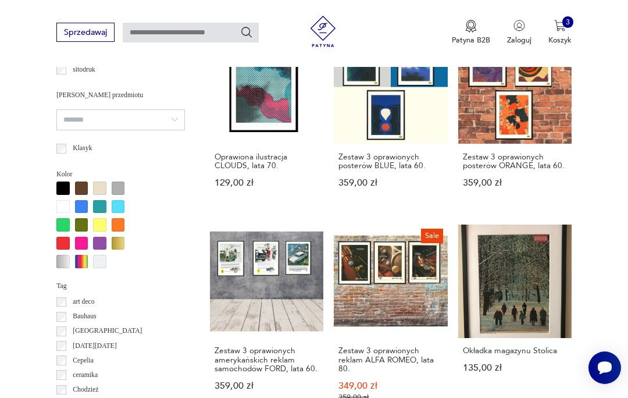
click at [532, 304] on link "Okładka magazynu Stolica 135,00 zł" at bounding box center [514, 323] width 113 height 198
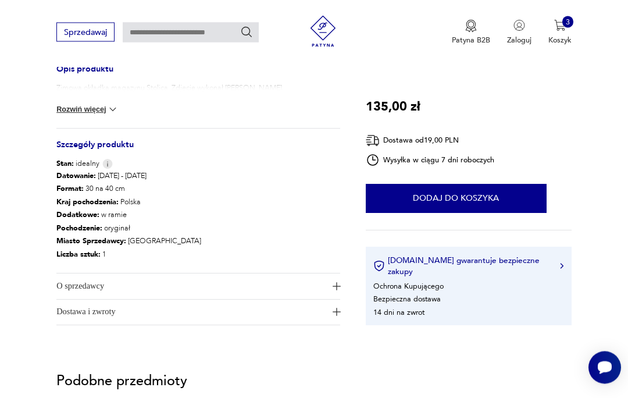
scroll to position [444, 0]
click at [340, 288] on img "button" at bounding box center [336, 286] width 8 height 8
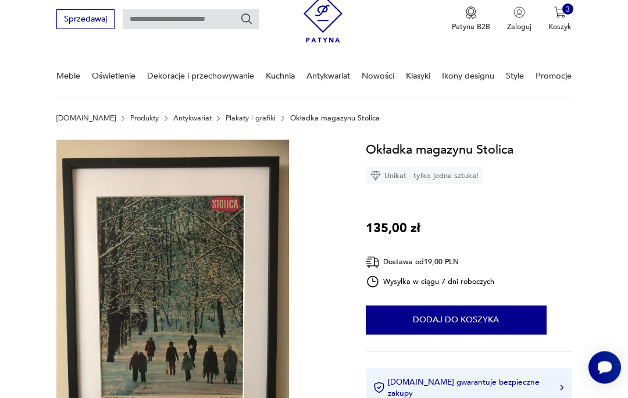
scroll to position [42, 0]
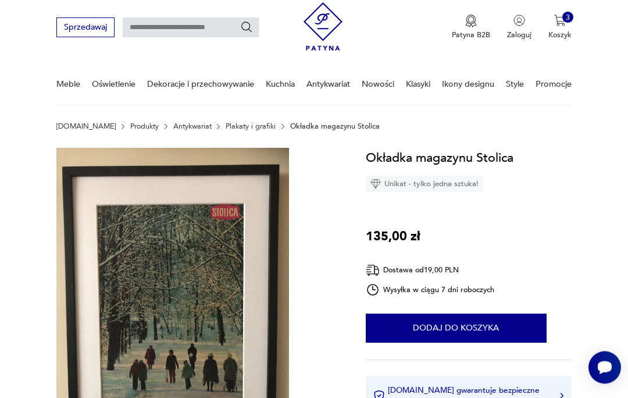
click at [241, 260] on img at bounding box center [172, 300] width 233 height 305
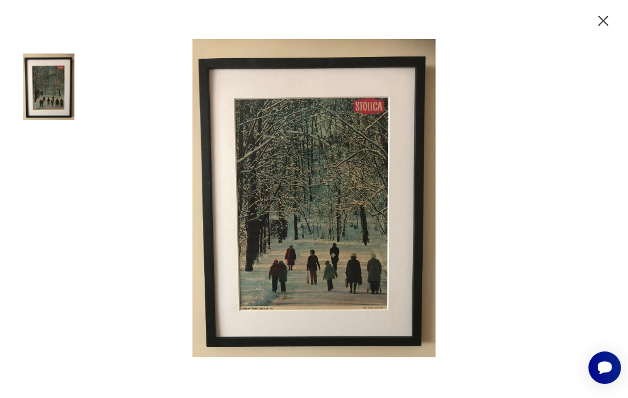
scroll to position [8, 0]
click at [421, 119] on img at bounding box center [313, 198] width 465 height 318
click at [389, 271] on img at bounding box center [313, 198] width 465 height 318
click at [387, 294] on img at bounding box center [313, 198] width 465 height 318
click at [610, 18] on icon "button" at bounding box center [603, 21] width 19 height 19
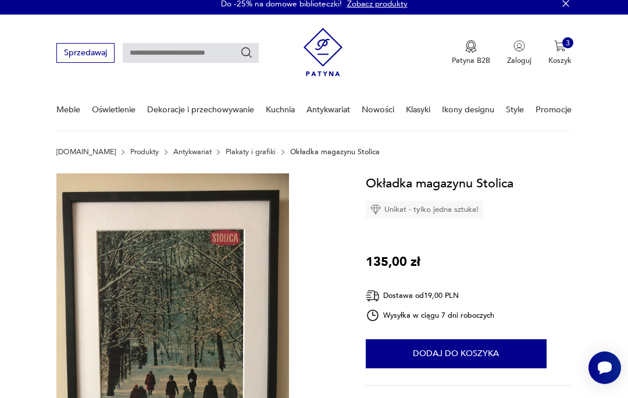
click at [476, 355] on button "Dodaj do koszyka" at bounding box center [456, 353] width 181 height 29
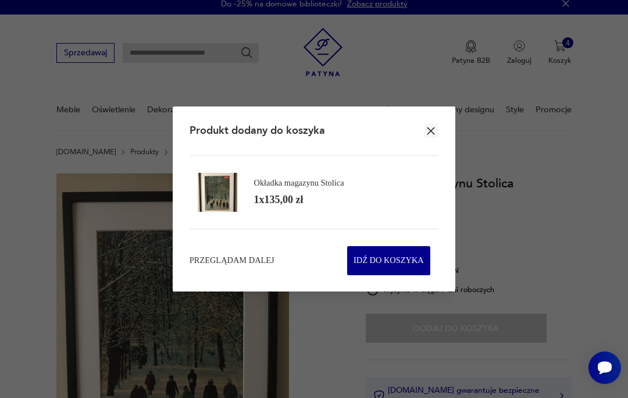
click at [234, 276] on section "Produkt dodany do koszyka Okładka magazynu Stolica 1 x 135,00 zł Przeglądam dal…" at bounding box center [314, 198] width 283 height 185
click at [238, 263] on span "Przeglądam dalej" at bounding box center [231, 261] width 85 height 12
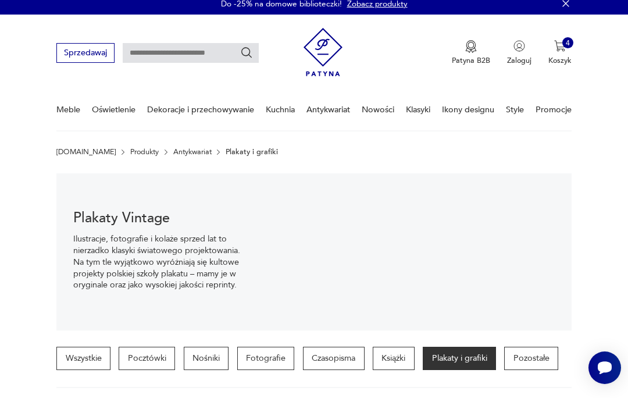
scroll to position [51, 0]
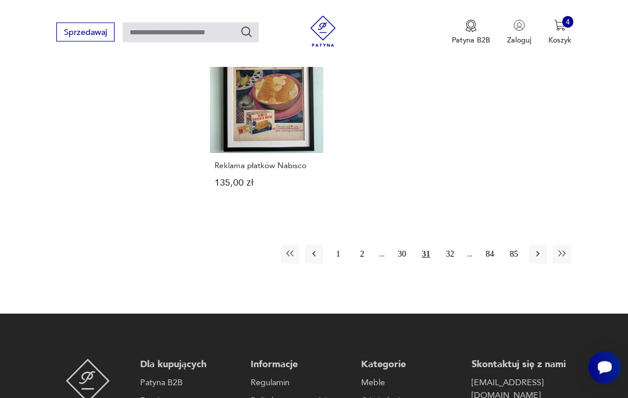
click at [453, 256] on button "32" at bounding box center [450, 254] width 19 height 19
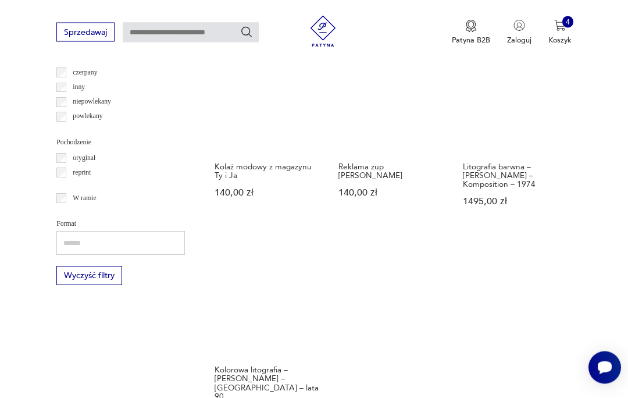
scroll to position [1298, 0]
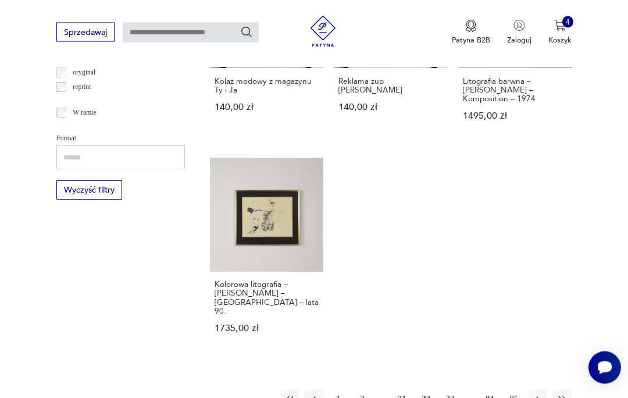
click at [456, 397] on button "33" at bounding box center [450, 399] width 19 height 19
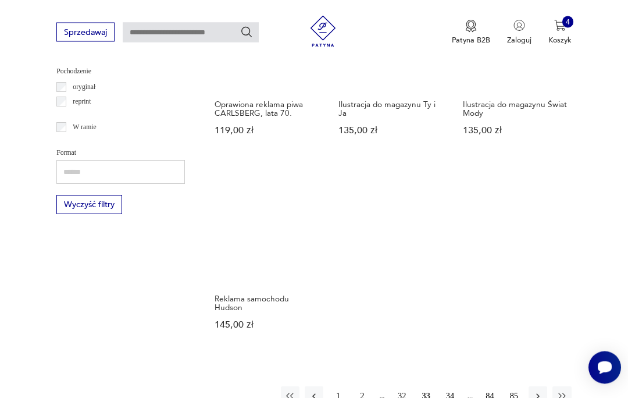
scroll to position [1284, 0]
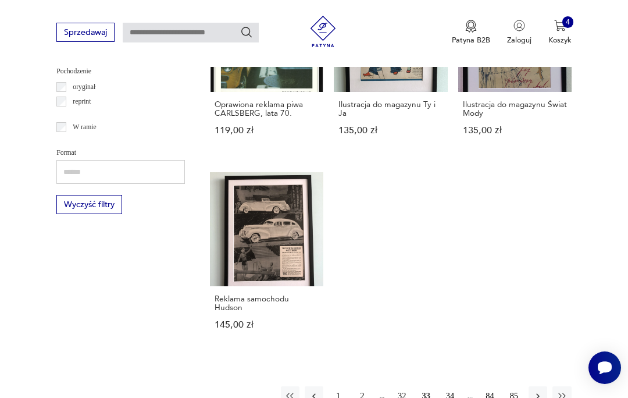
click at [455, 397] on button "34" at bounding box center [450, 395] width 19 height 19
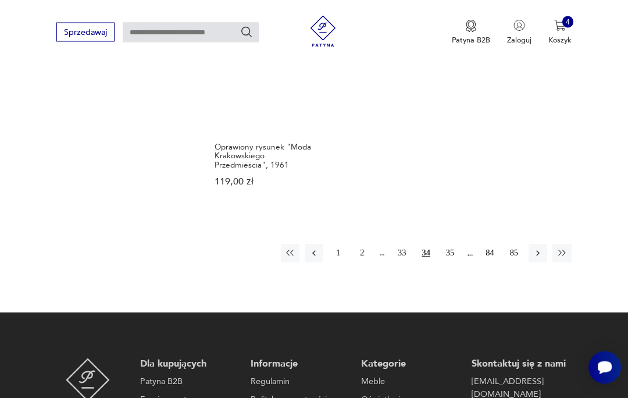
scroll to position [1436, 0]
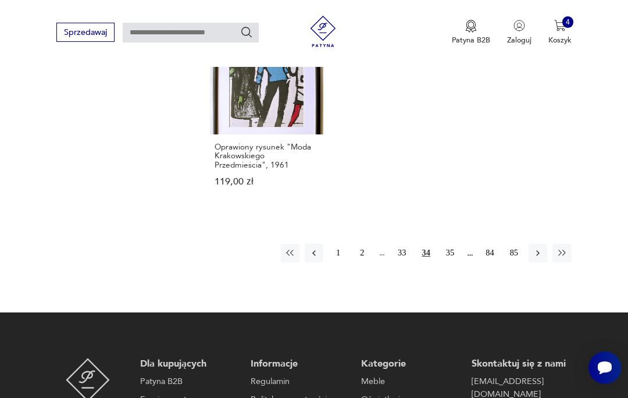
click at [455, 262] on button "35" at bounding box center [450, 253] width 19 height 19
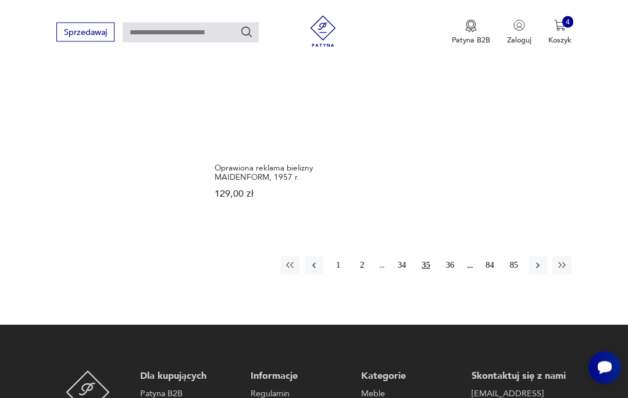
scroll to position [1446, 0]
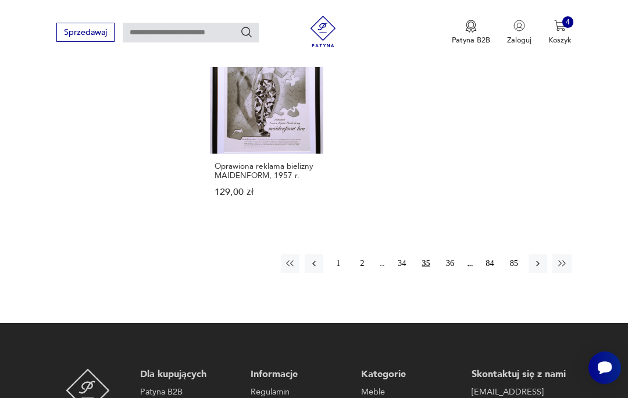
click at [452, 273] on button "36" at bounding box center [450, 263] width 19 height 19
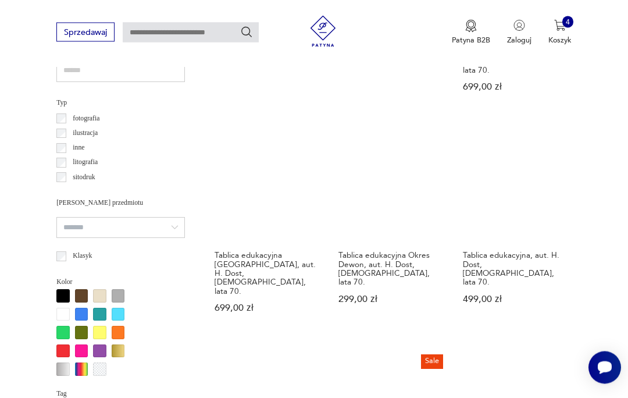
scroll to position [785, 0]
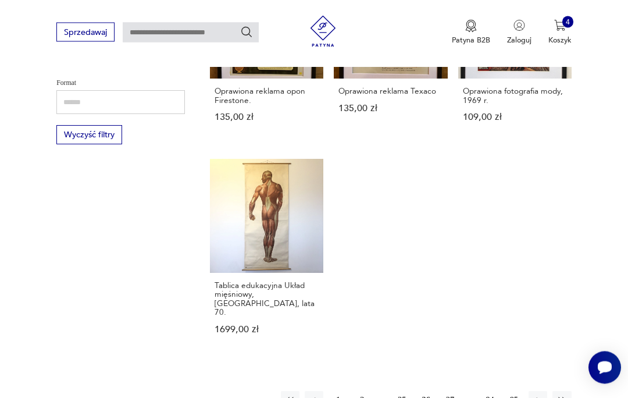
click at [453, 391] on button "37" at bounding box center [450, 400] width 19 height 19
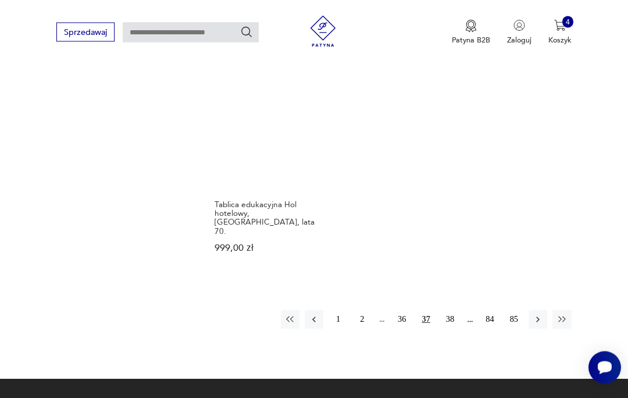
scroll to position [1432, 0]
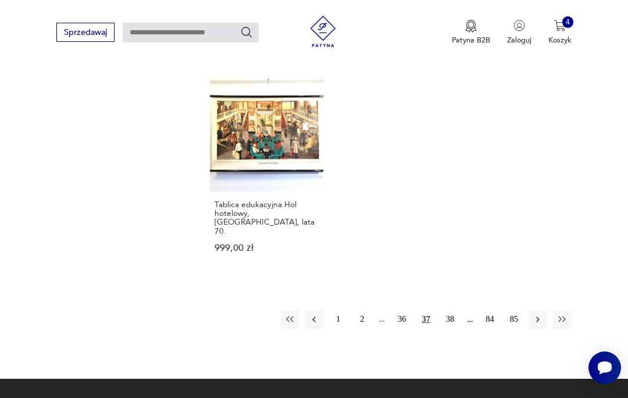
click at [455, 315] on button "38" at bounding box center [450, 319] width 19 height 19
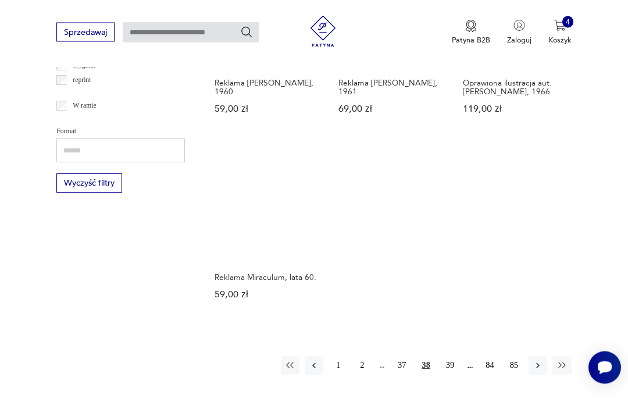
scroll to position [1351, 0]
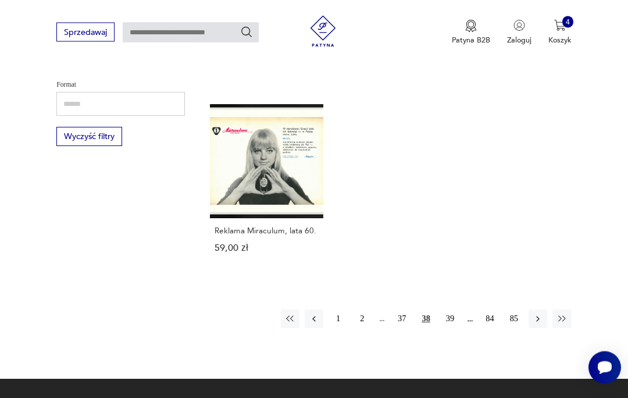
click at [454, 328] on button "39" at bounding box center [450, 319] width 19 height 19
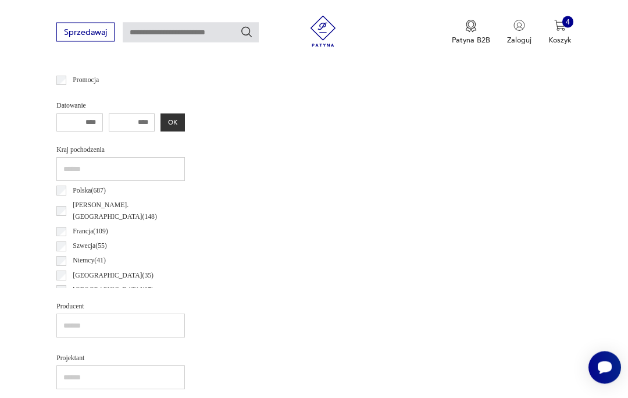
scroll to position [237, 0]
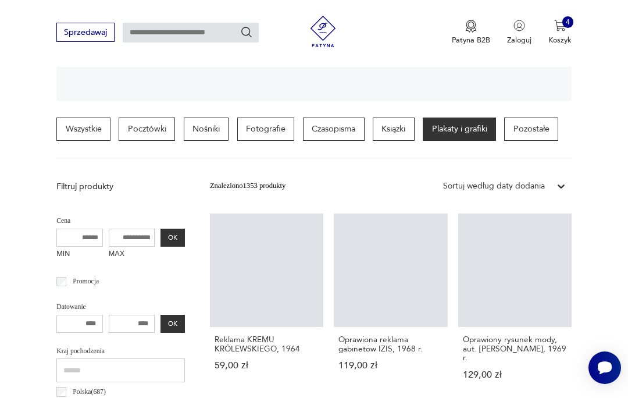
click at [538, 283] on link "Oprawiony rysunek mody, aut. M. Spychalska, 1969 r. 129,00 zł" at bounding box center [514, 306] width 113 height 186
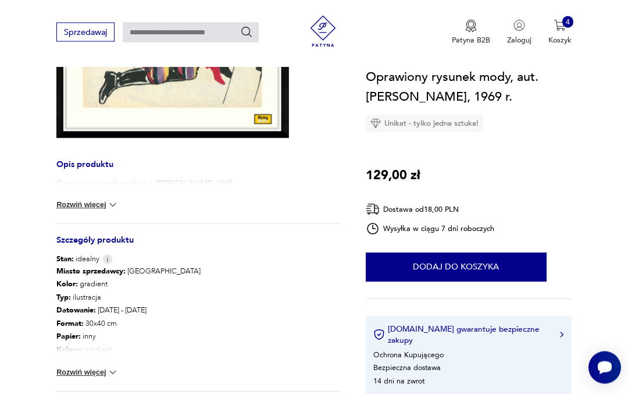
scroll to position [339, 0]
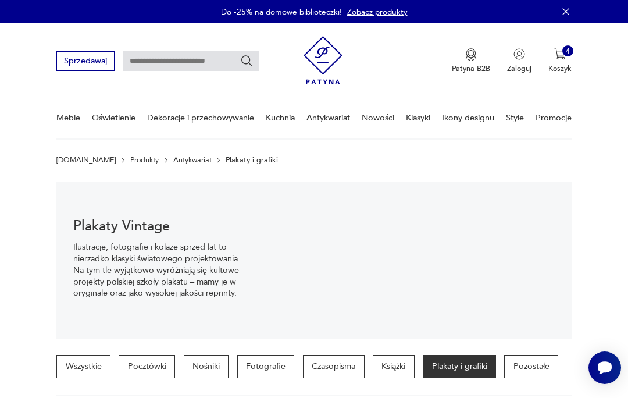
click at [267, 370] on p "Fotografie" at bounding box center [266, 366] width 58 height 23
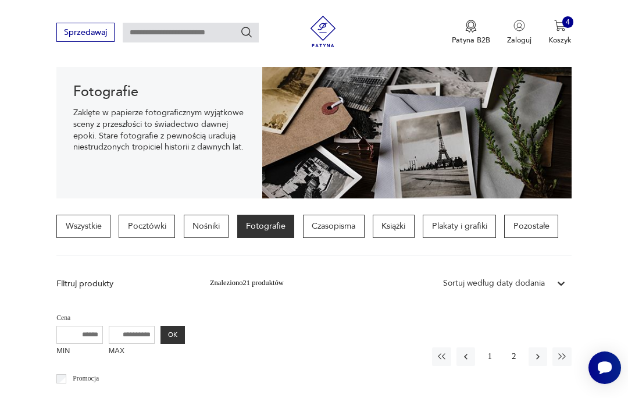
scroll to position [141, 0]
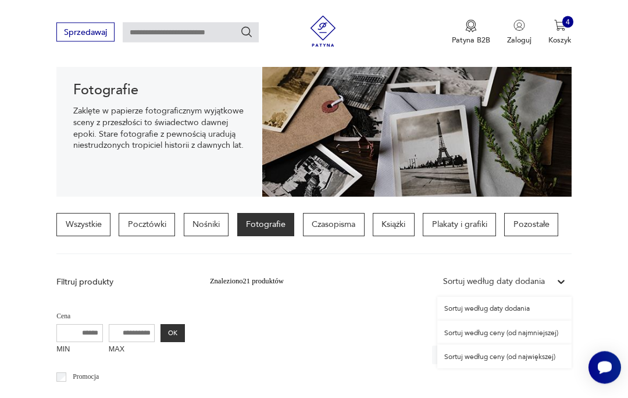
scroll to position [142, 0]
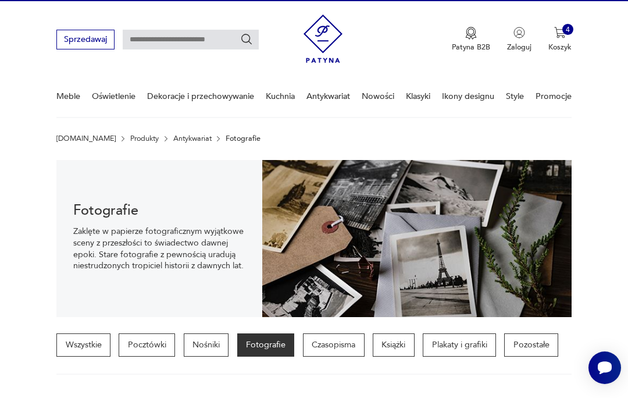
scroll to position [9, 0]
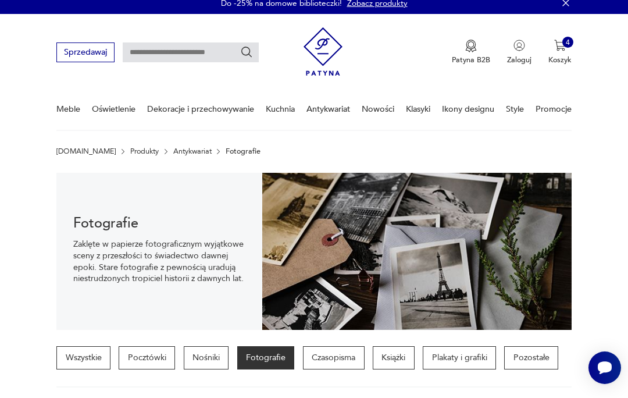
click at [278, 362] on p "Fotografie" at bounding box center [266, 357] width 58 height 23
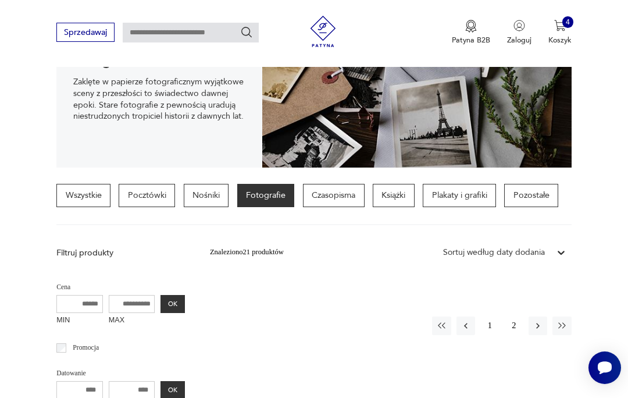
scroll to position [173, 0]
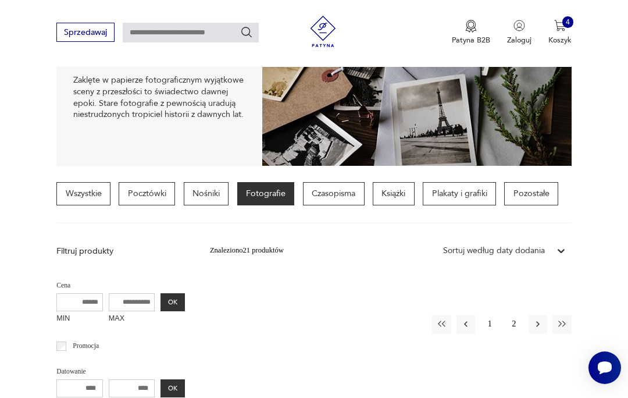
click at [531, 201] on p "Pozostałe" at bounding box center [531, 193] width 54 height 23
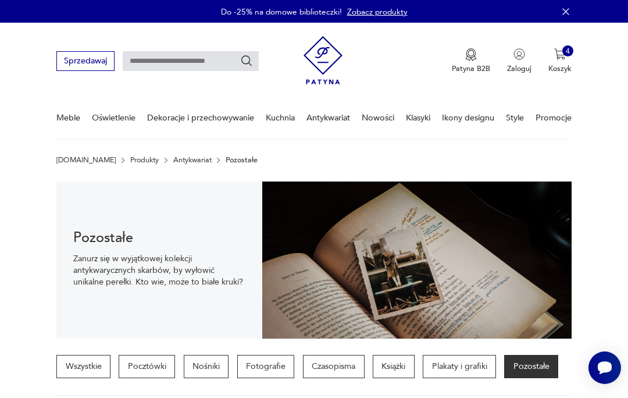
click at [537, 371] on p "Pozostałe" at bounding box center [531, 366] width 54 height 23
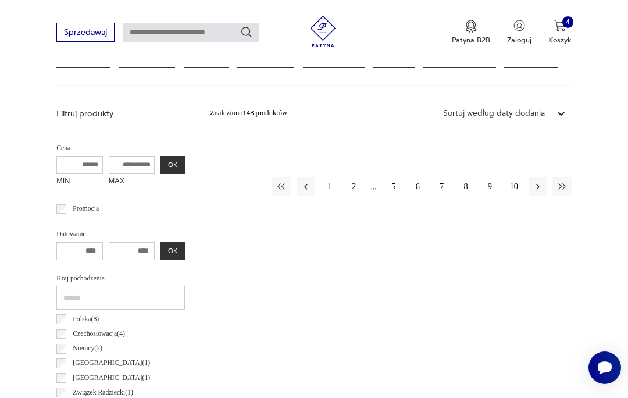
scroll to position [316, 0]
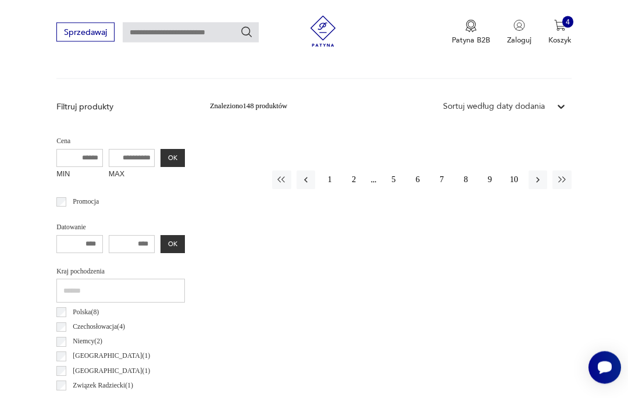
click at [334, 180] on button "1" at bounding box center [329, 180] width 19 height 19
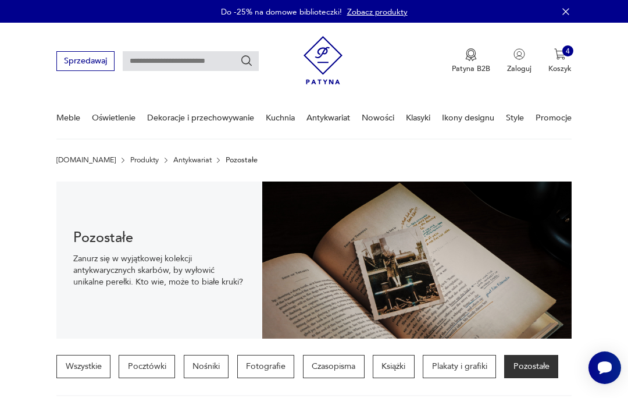
click at [263, 364] on p "Fotografie" at bounding box center [266, 366] width 58 height 23
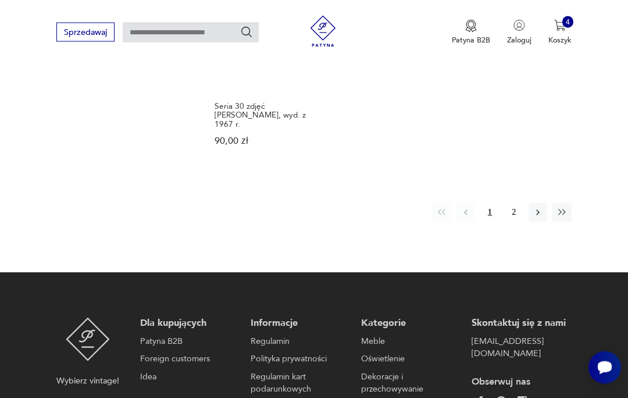
scroll to position [1512, 0]
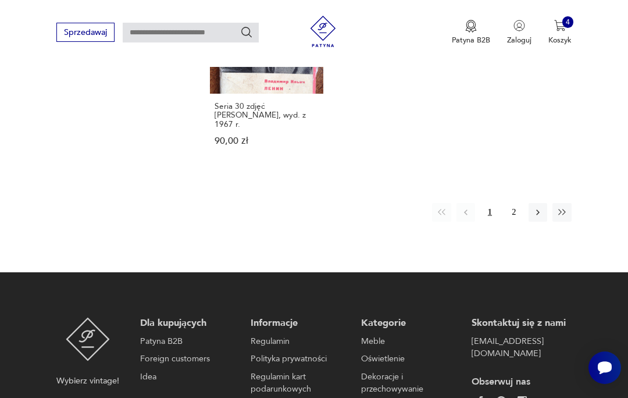
click at [516, 221] on button "2" at bounding box center [514, 212] width 19 height 19
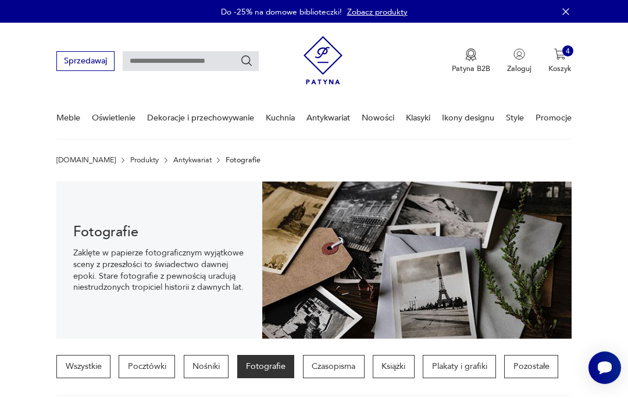
click at [556, 115] on link "Promocje" at bounding box center [553, 118] width 36 height 40
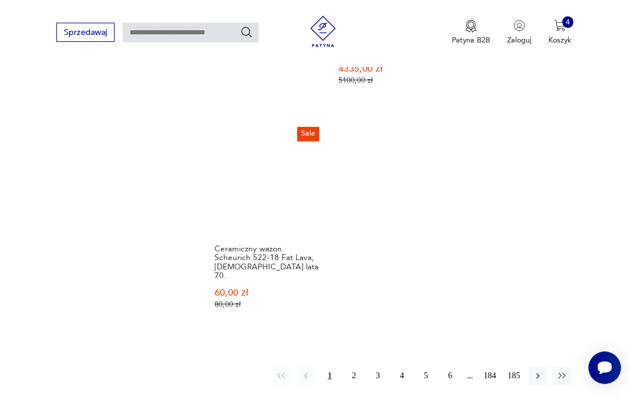
scroll to position [1351, 0]
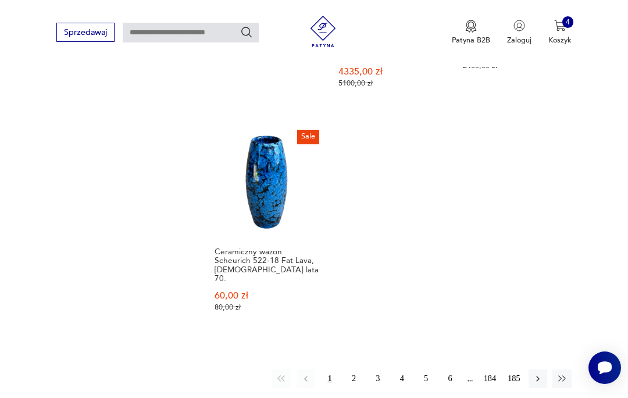
click at [355, 369] on button "2" at bounding box center [353, 378] width 19 height 19
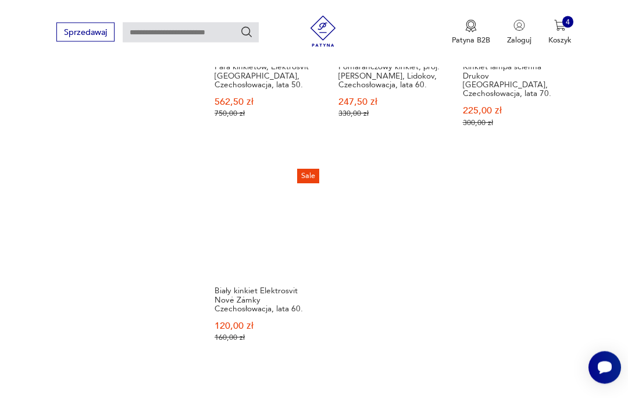
scroll to position [1321, 0]
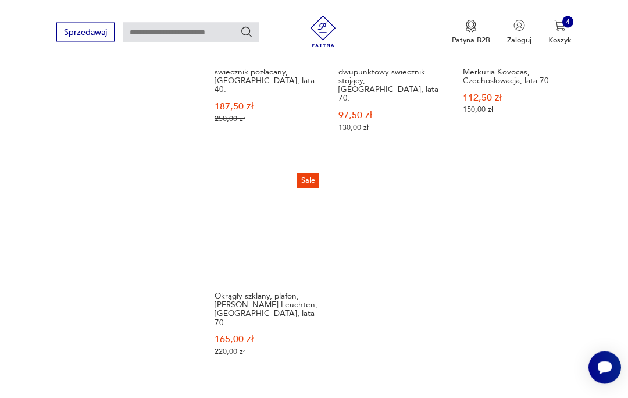
scroll to position [1325, 0]
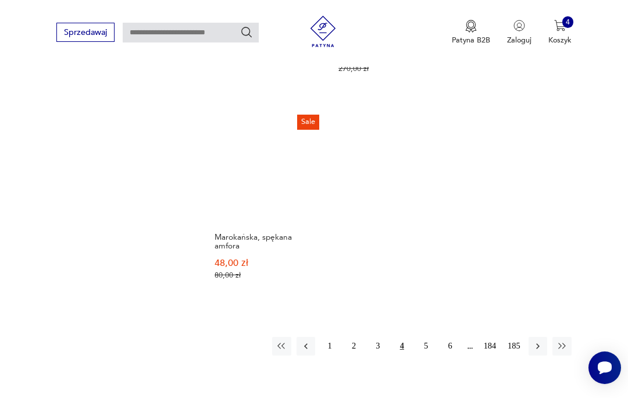
scroll to position [1399, 0]
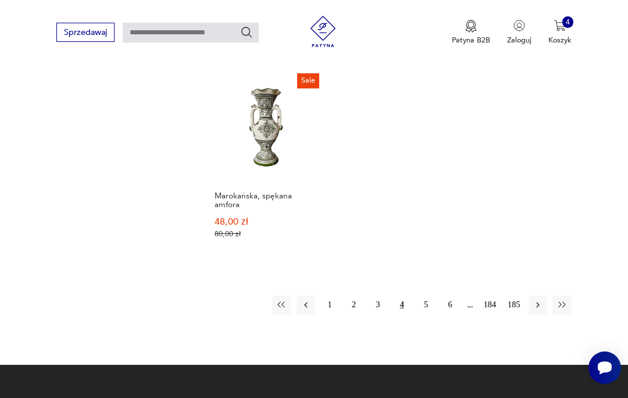
click at [434, 314] on button "5" at bounding box center [425, 304] width 19 height 19
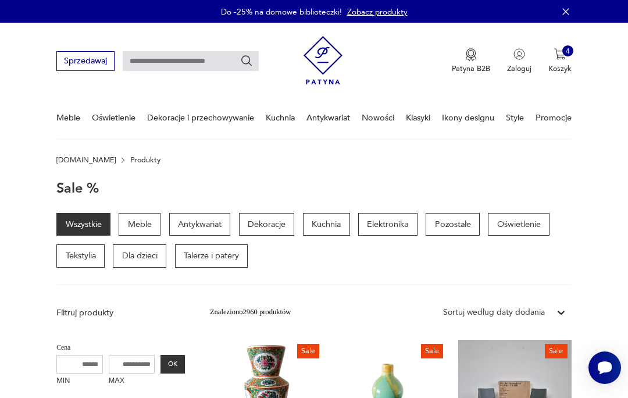
click at [231, 255] on p "Talerze i patery" at bounding box center [211, 255] width 73 height 23
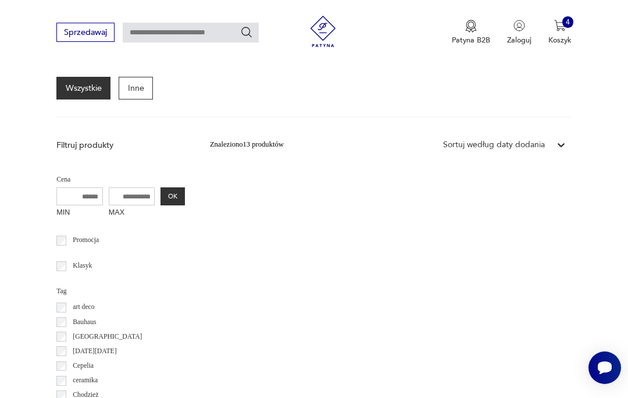
scroll to position [104, 0]
click at [560, 265] on div "Znaleziono 13 produktów Filtruj Sortuj według daty dodania Sortuj według daty d…" at bounding box center [391, 285] width 362 height 301
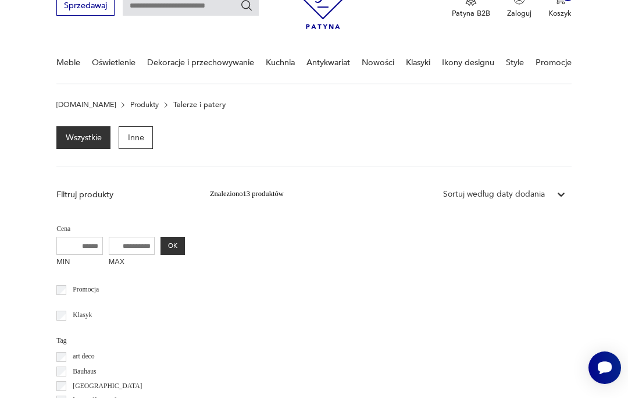
scroll to position [0, 0]
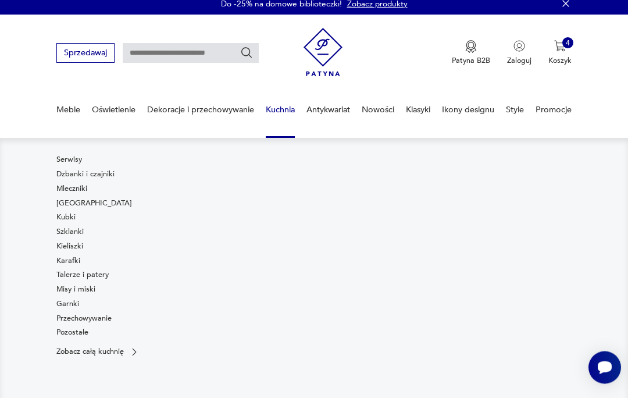
scroll to position [11, 0]
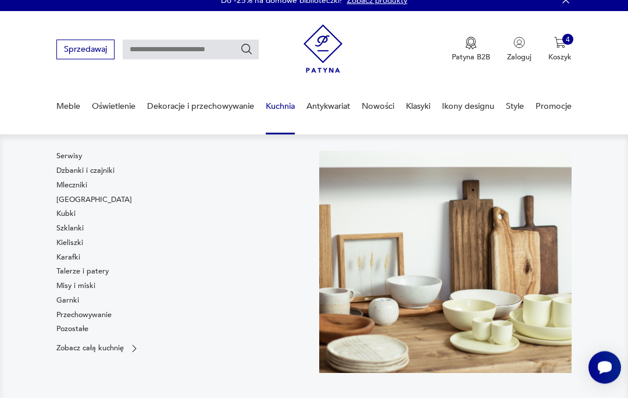
click at [102, 274] on link "Talerze i patery" at bounding box center [82, 271] width 52 height 10
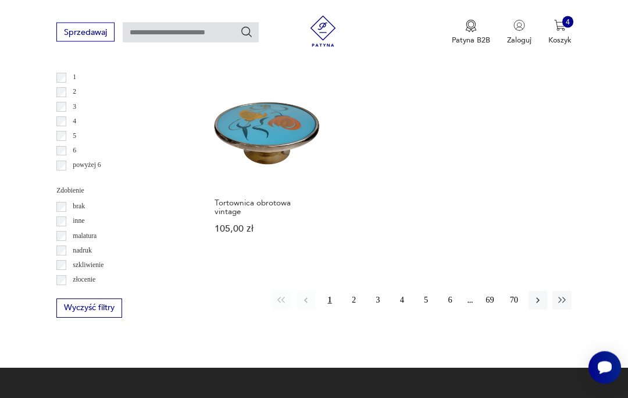
scroll to position [1411, 0]
click at [353, 309] on button "2" at bounding box center [353, 300] width 19 height 19
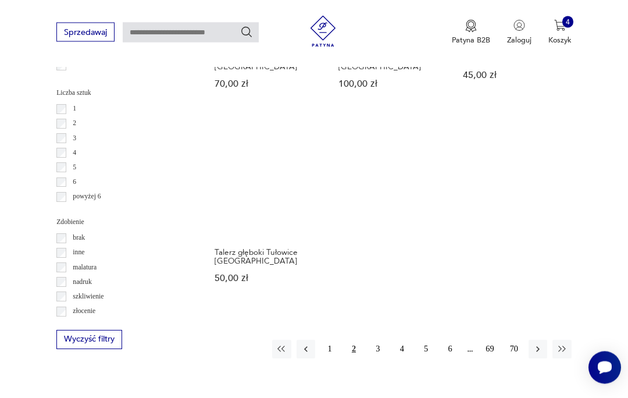
scroll to position [1380, 0]
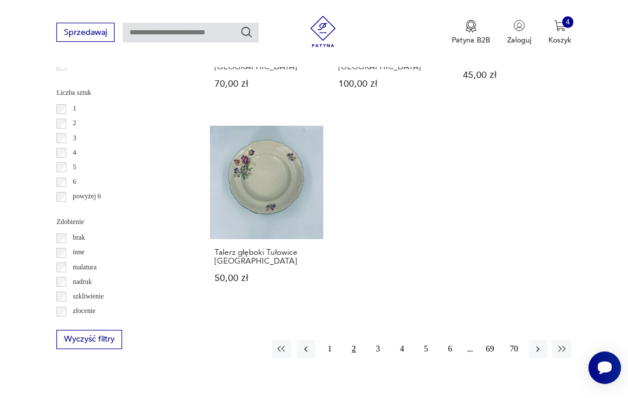
click at [385, 356] on button "3" at bounding box center [378, 348] width 19 height 19
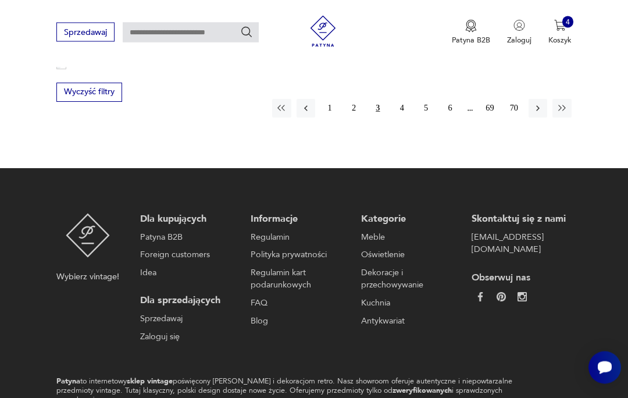
scroll to position [1607, 0]
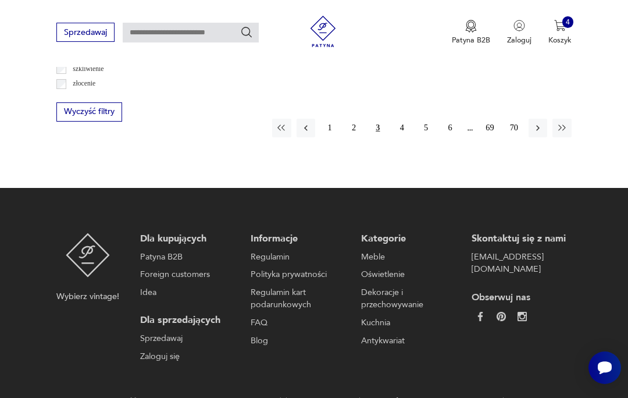
click at [406, 137] on button "4" at bounding box center [401, 128] width 19 height 19
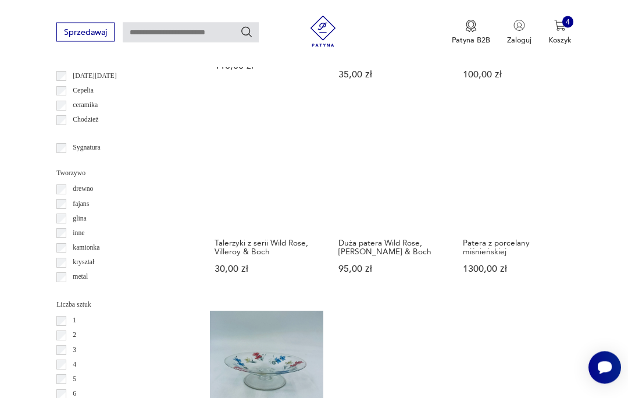
scroll to position [1175, 0]
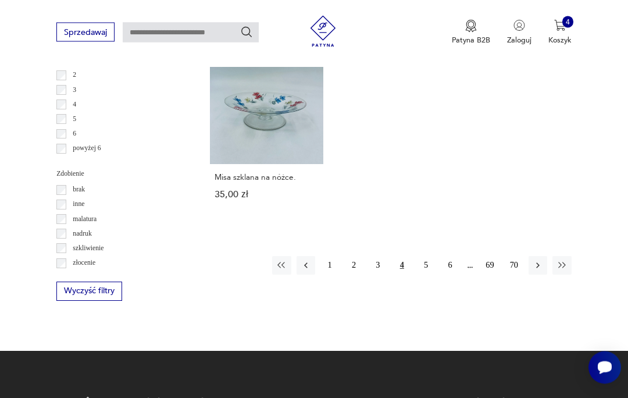
click at [432, 275] on button "5" at bounding box center [425, 265] width 19 height 19
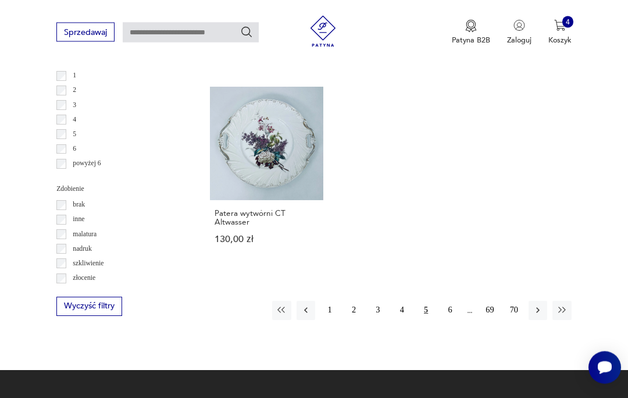
scroll to position [1413, 0]
click at [450, 319] on button "6" at bounding box center [450, 310] width 19 height 19
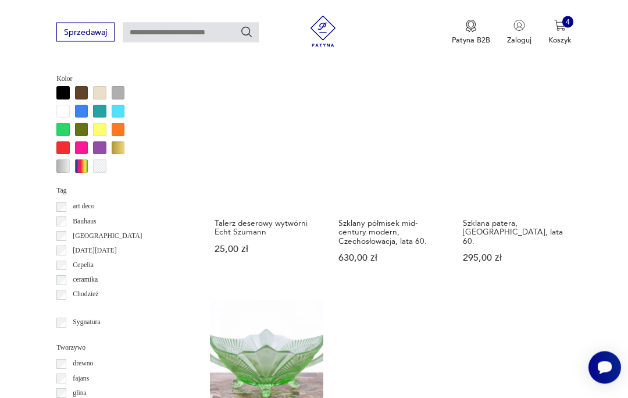
scroll to position [1040, 0]
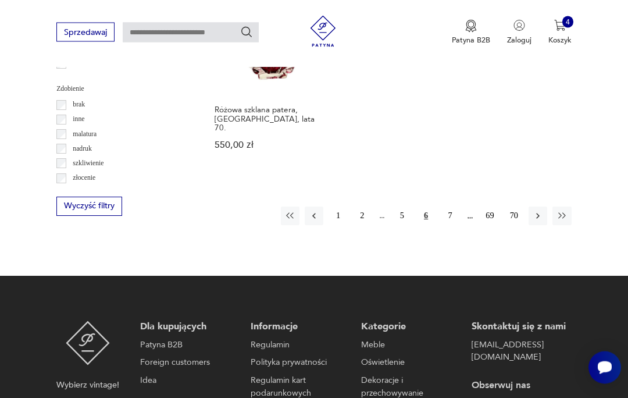
click at [455, 226] on button "7" at bounding box center [450, 216] width 19 height 19
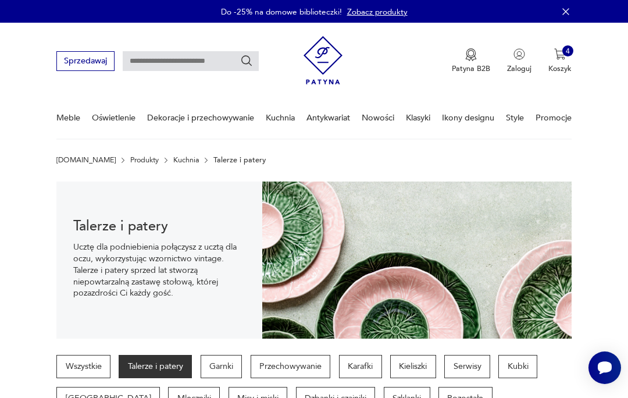
click at [379, 122] on link "Nowości" at bounding box center [378, 118] width 33 height 40
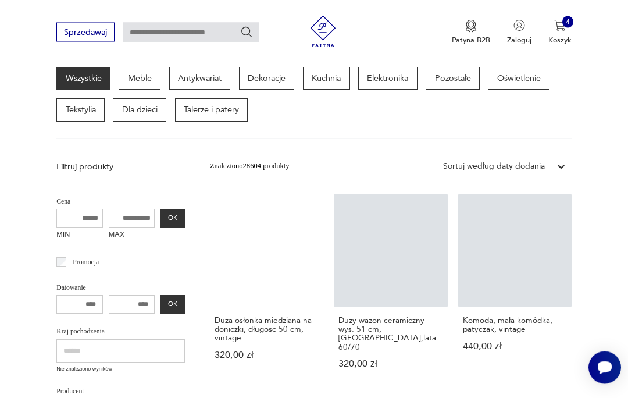
scroll to position [147, 0]
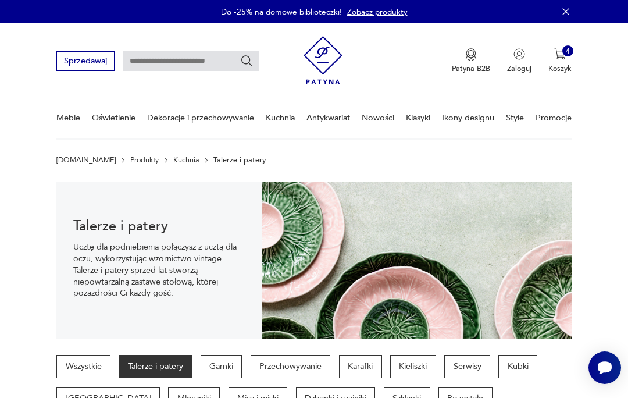
scroll to position [95, 0]
